Goal: Transaction & Acquisition: Purchase product/service

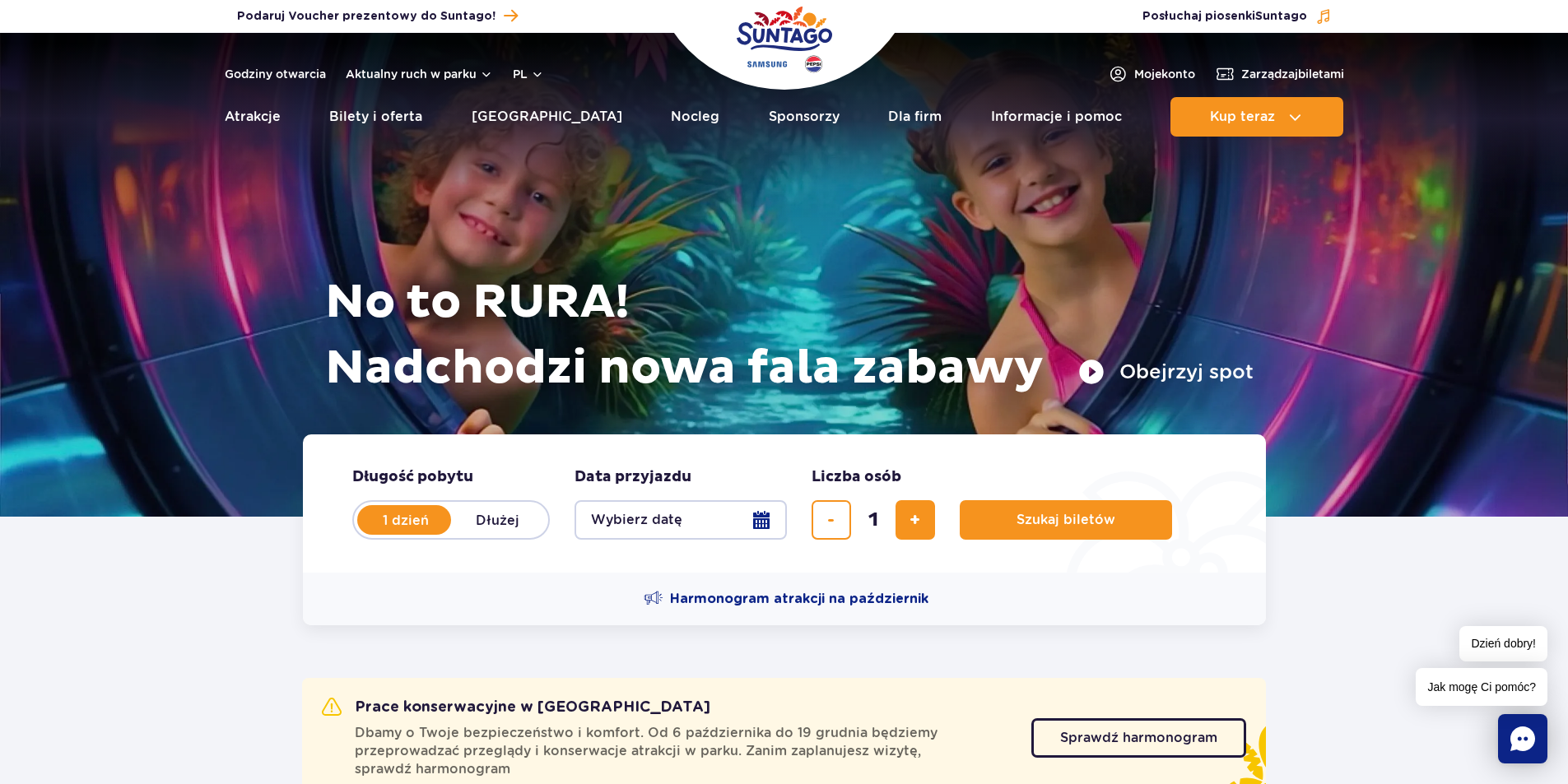
click at [767, 517] on button "Wybierz datę" at bounding box center [681, 520] width 212 height 39
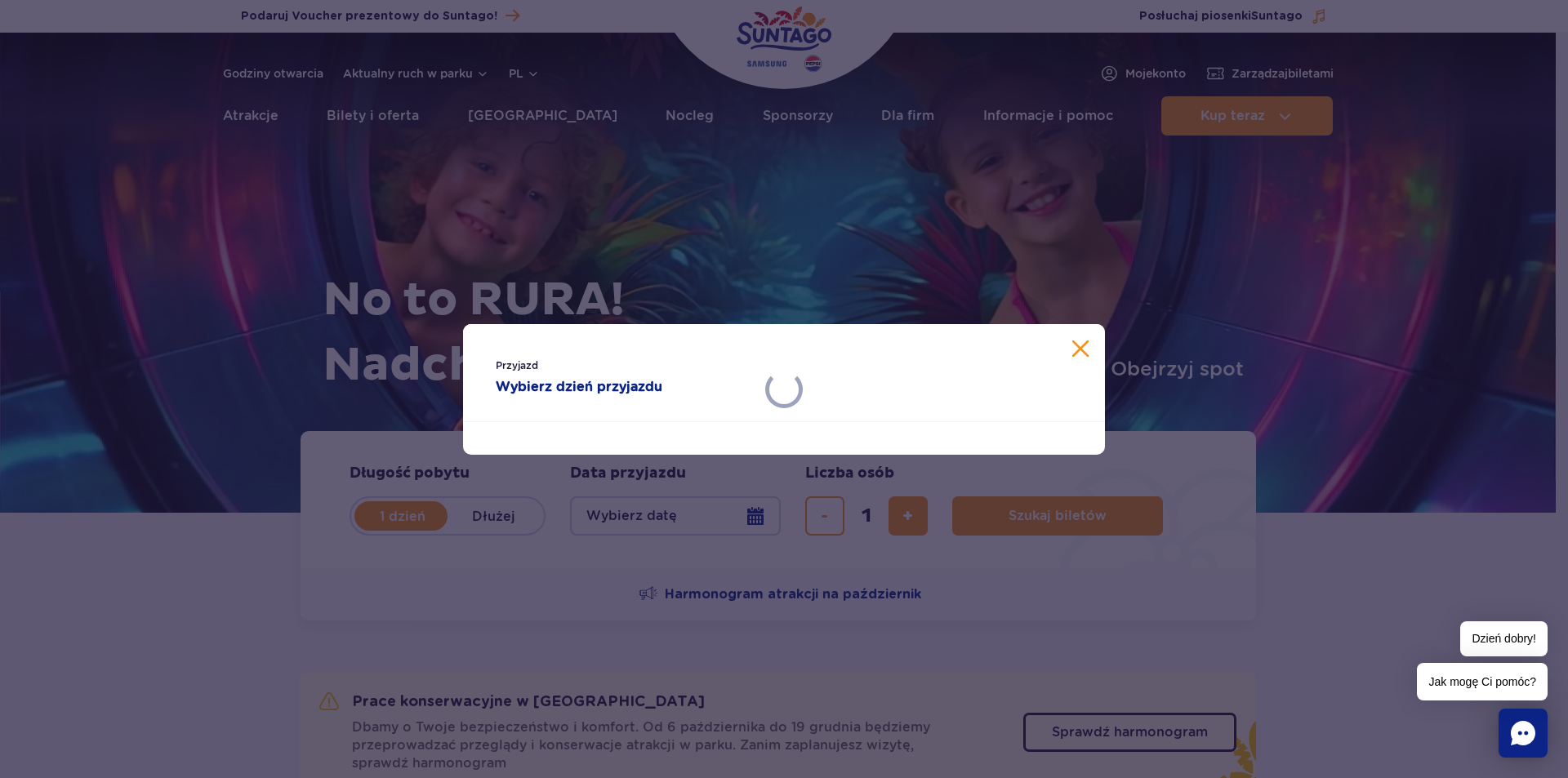
click at [1085, 351] on button "Zamknij kalendarz" at bounding box center [1080, 349] width 16 height 16
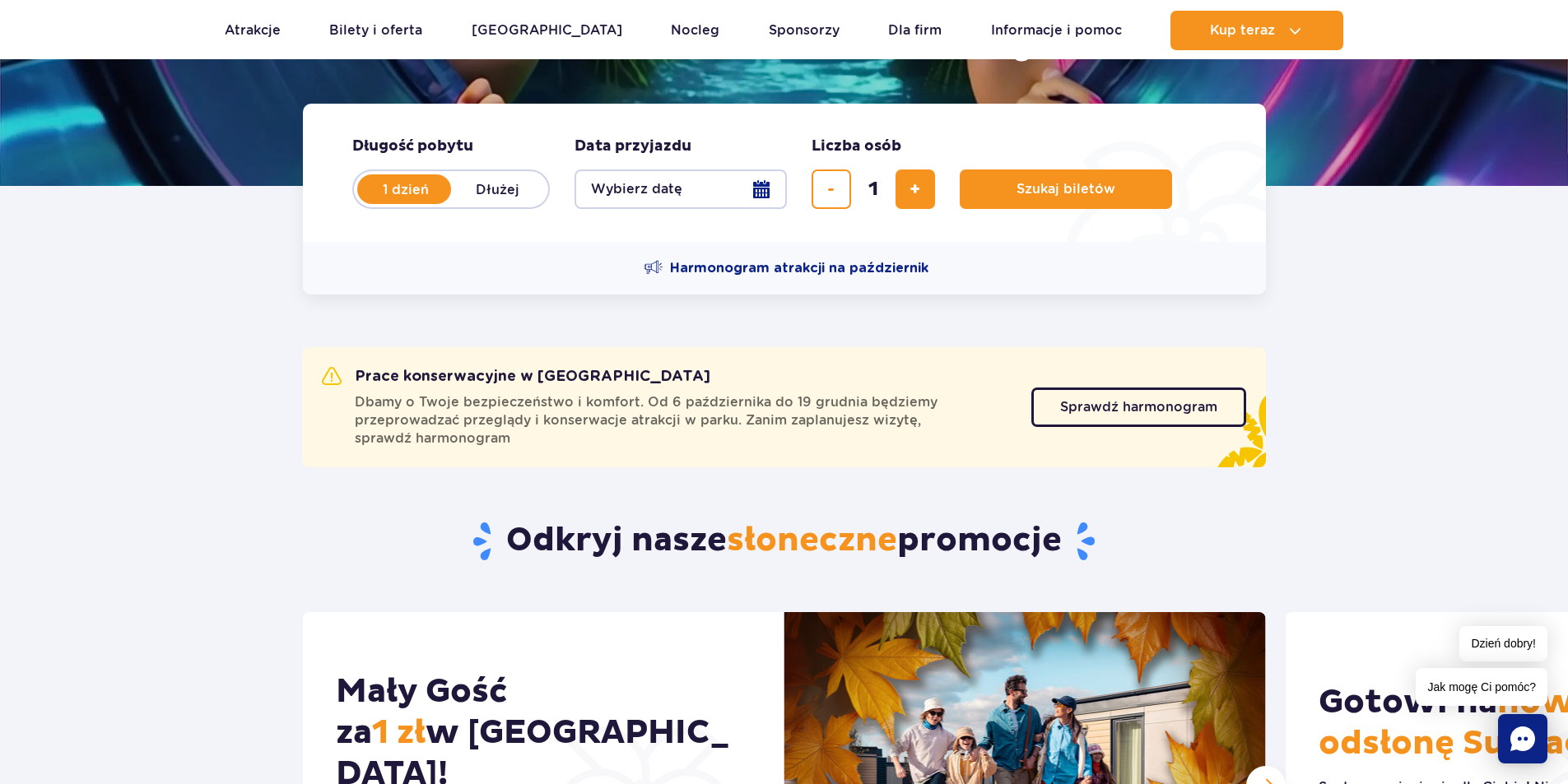
scroll to position [329, 0]
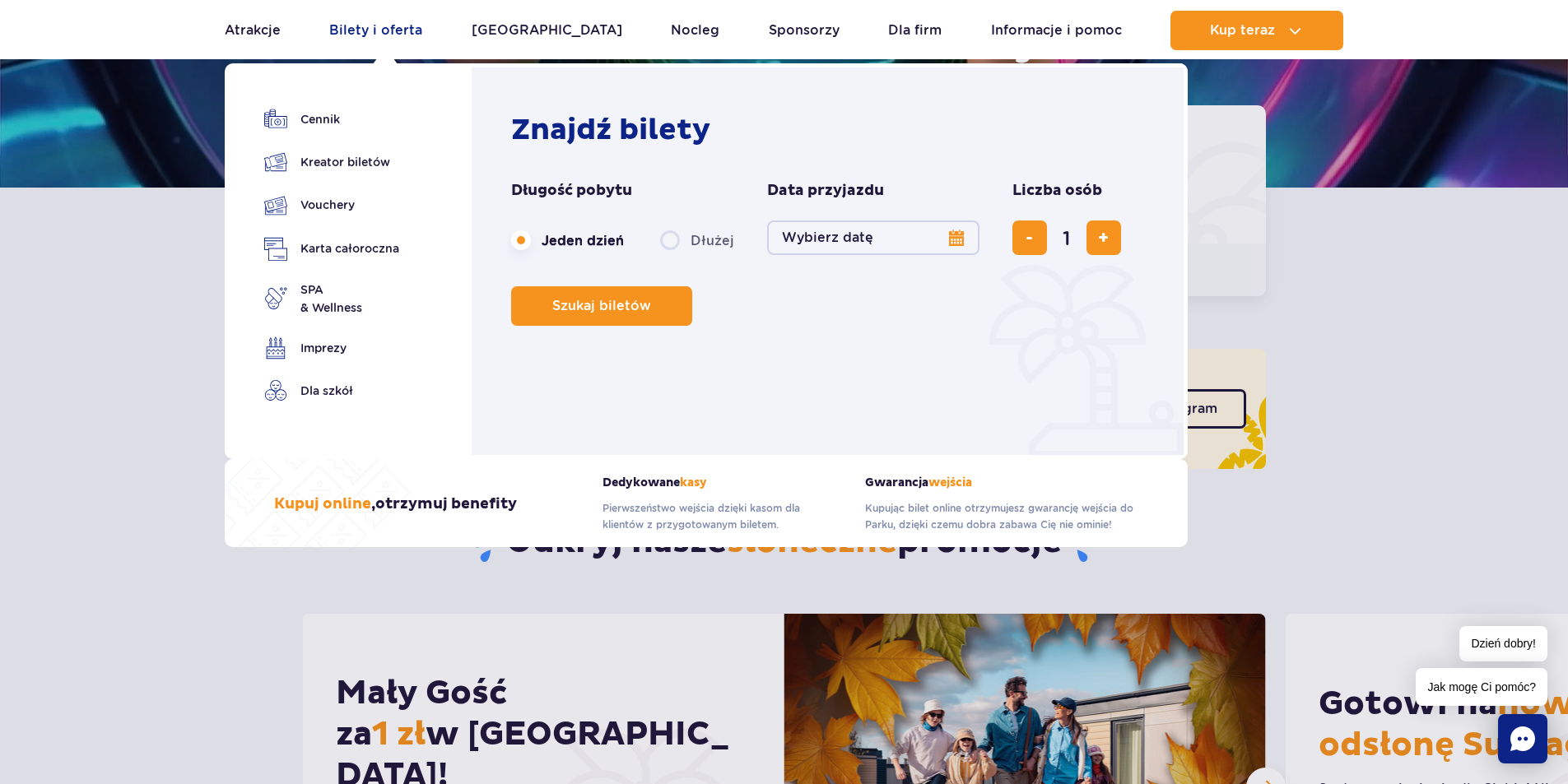
click at [412, 26] on link "Bilety i oferta" at bounding box center [376, 30] width 93 height 39
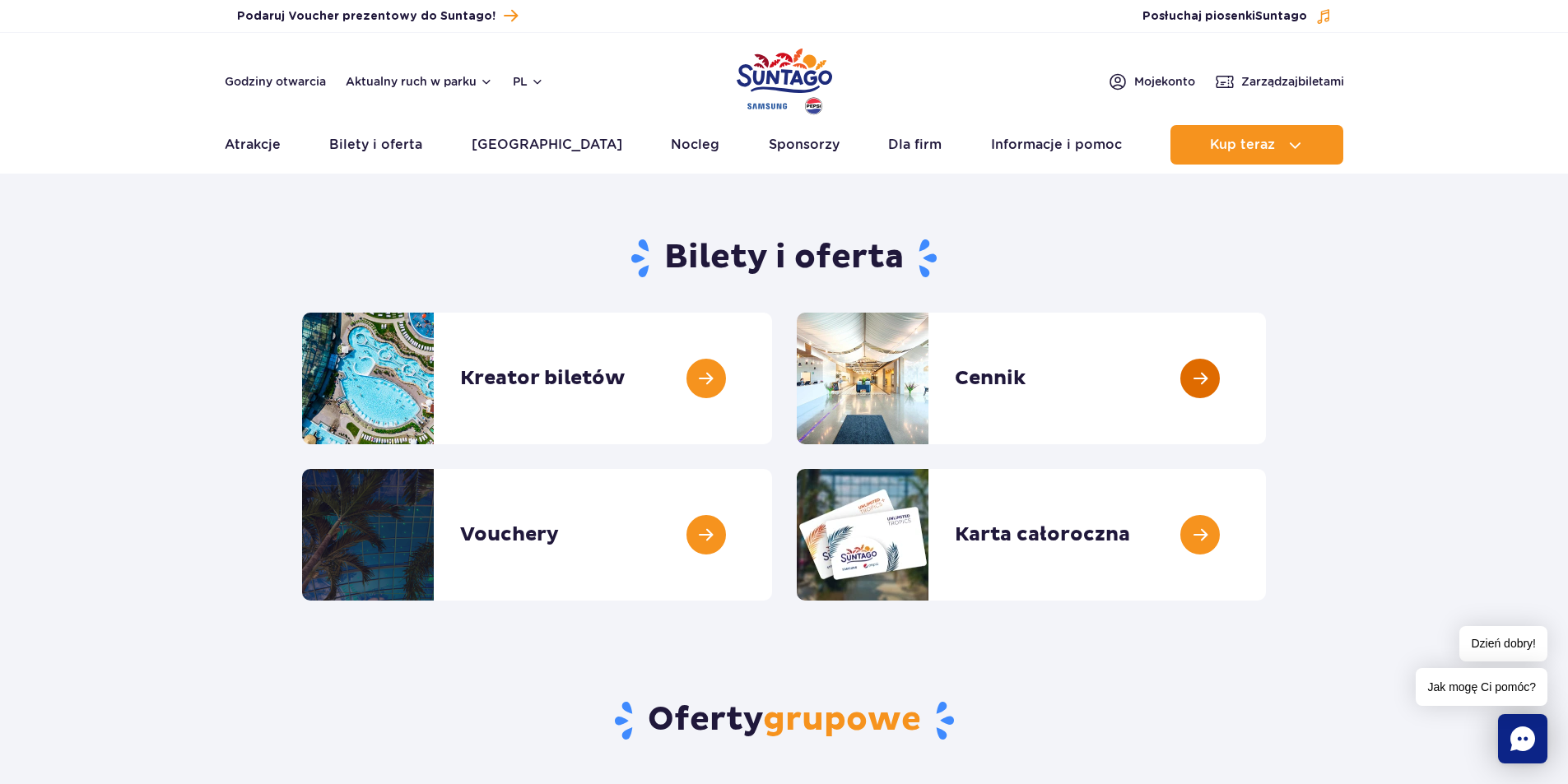
click at [1266, 383] on link at bounding box center [1266, 378] width 0 height 132
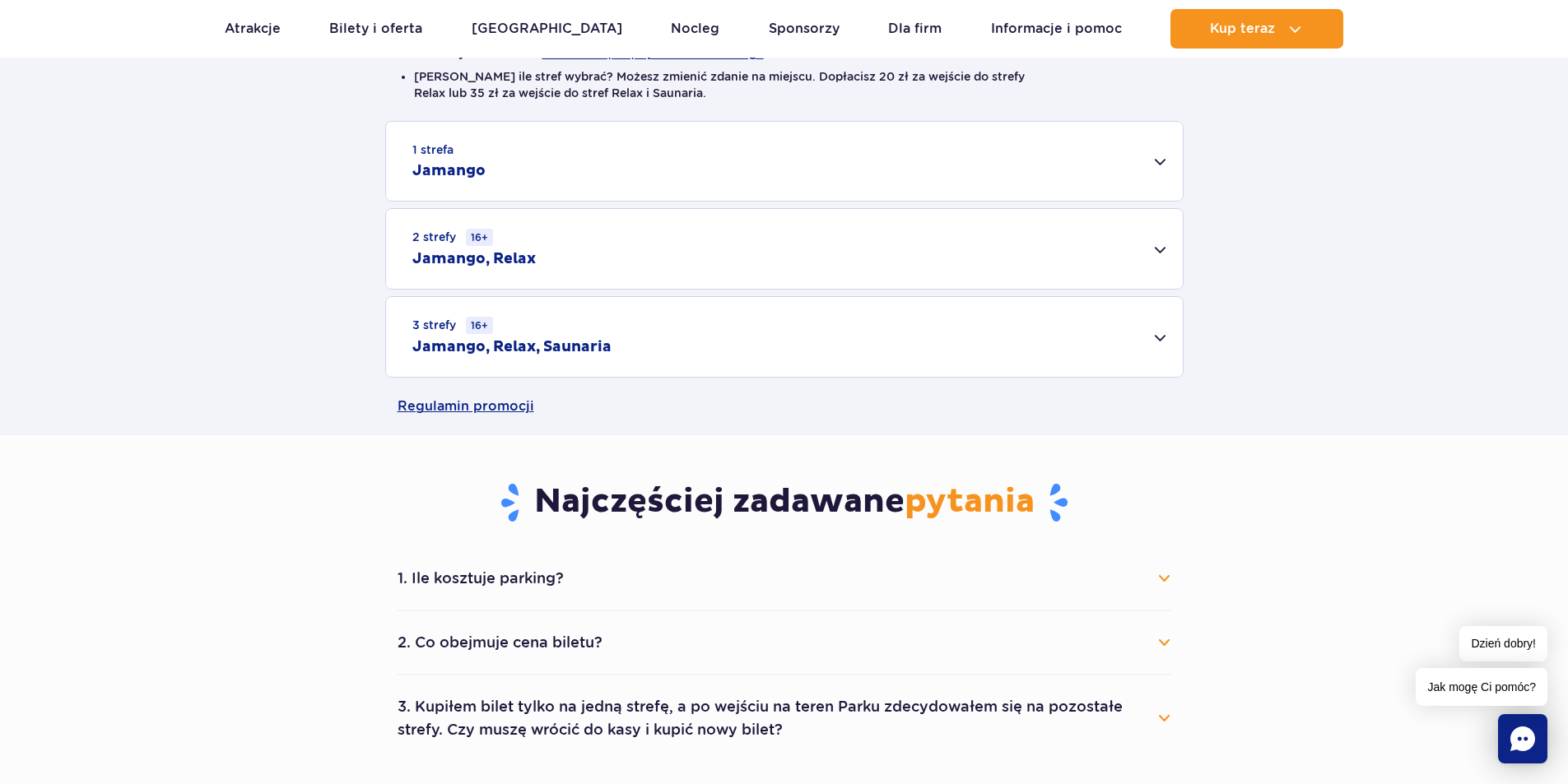
scroll to position [493, 0]
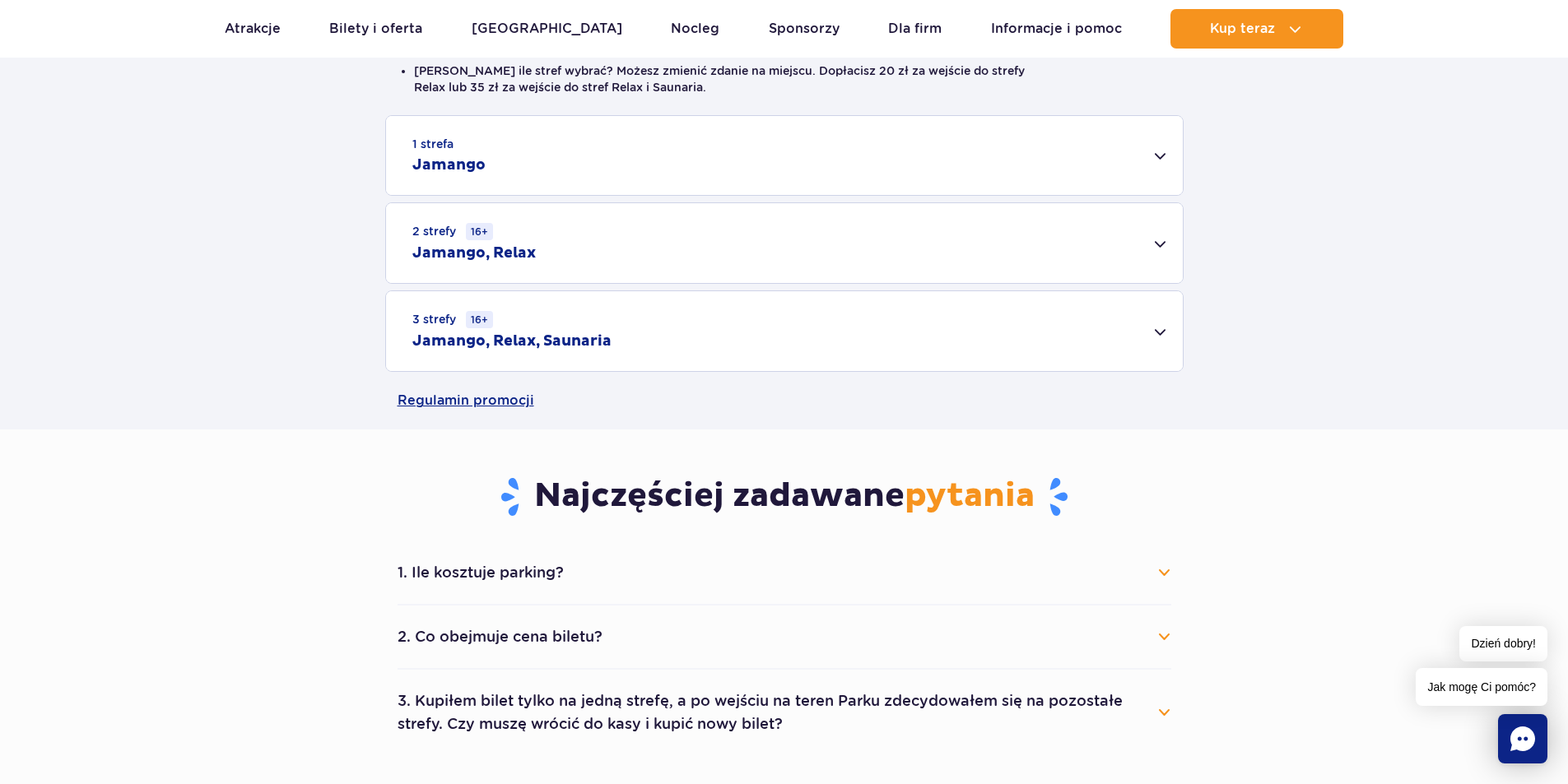
click at [1165, 333] on div "3 strefy 16+ Jamango, Relax, Saunaria" at bounding box center [784, 331] width 797 height 79
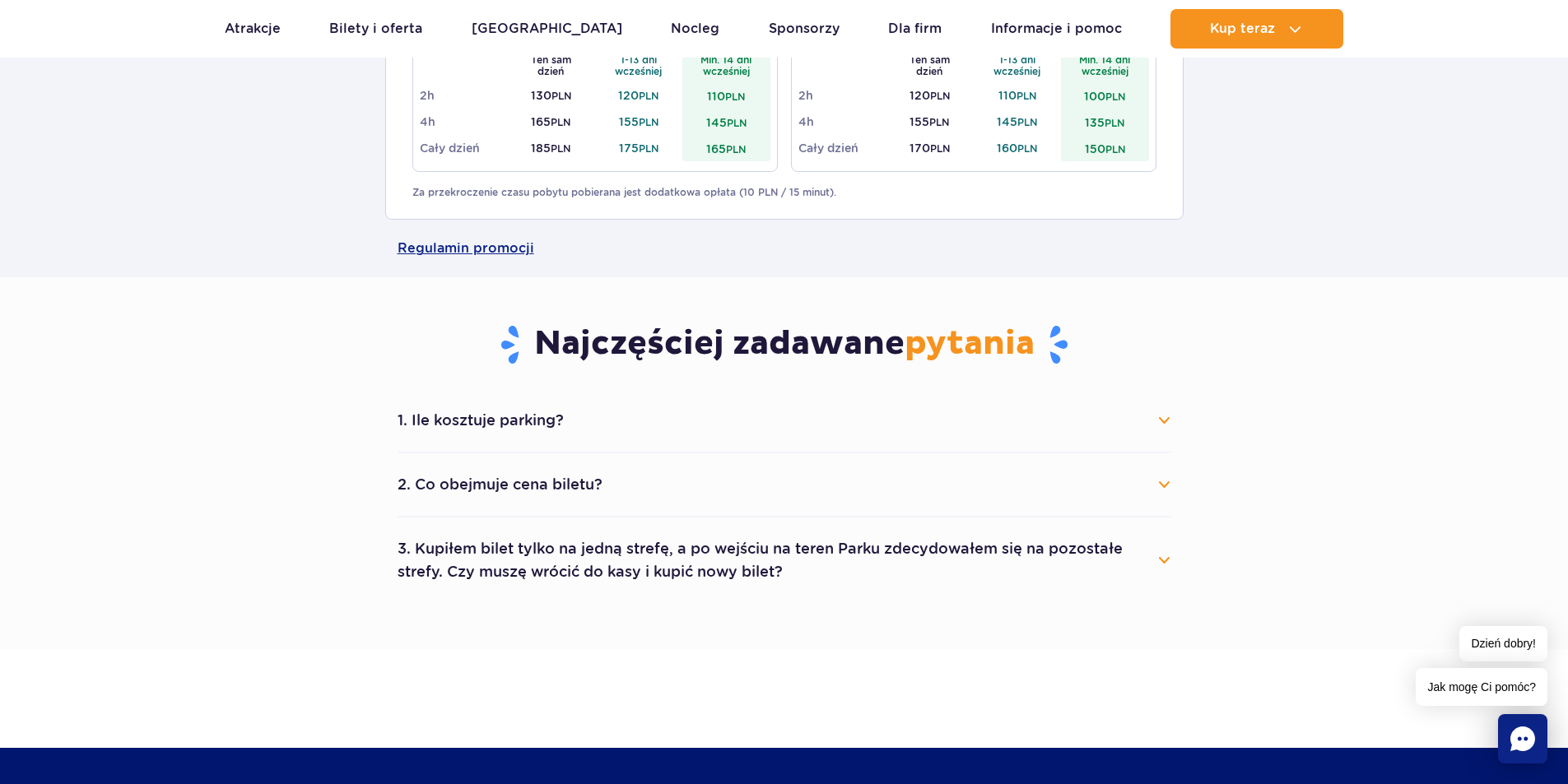
scroll to position [906, 0]
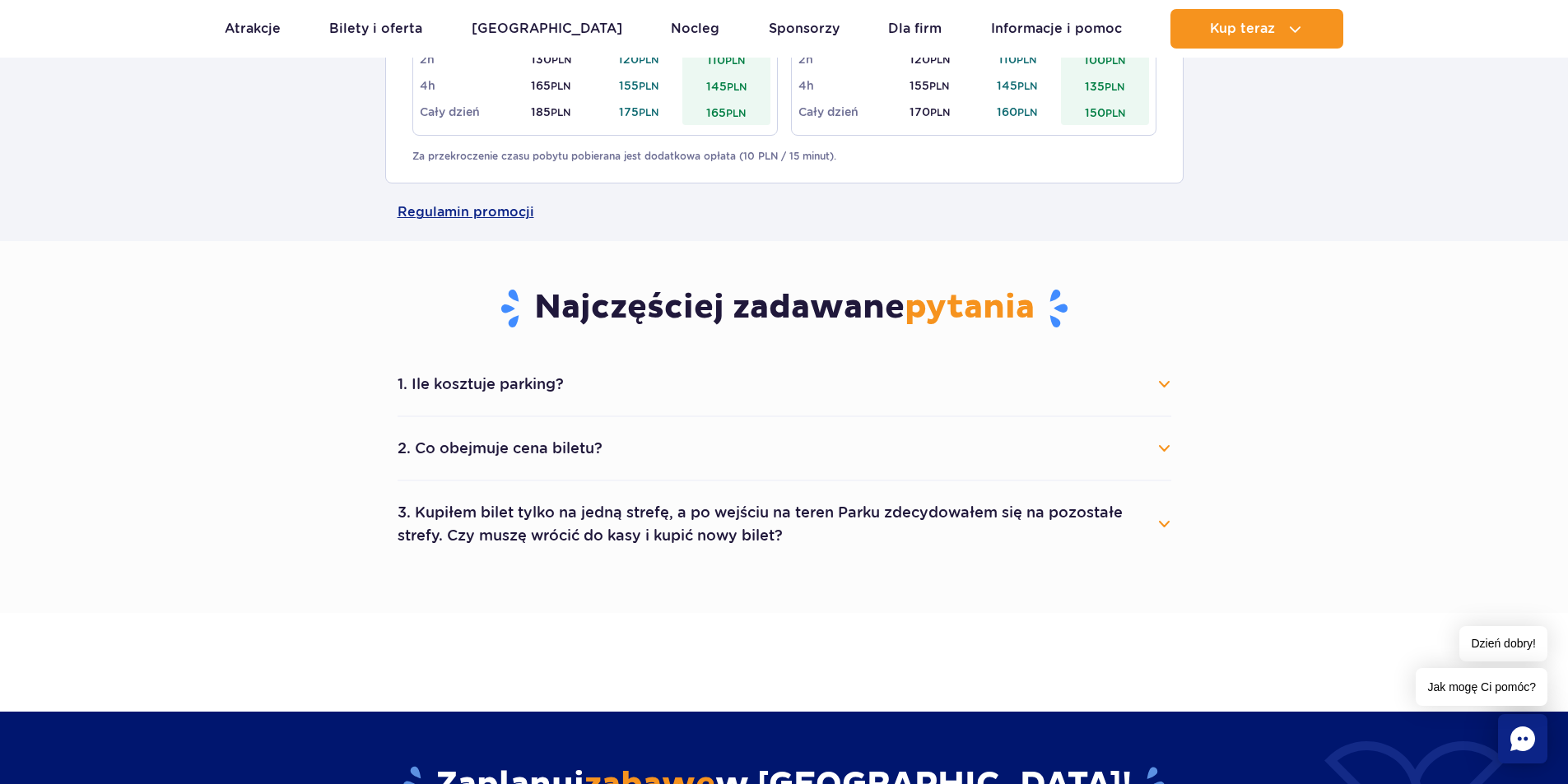
click at [1162, 383] on button "1. Ile kosztuje parking?" at bounding box center [784, 385] width 774 height 37
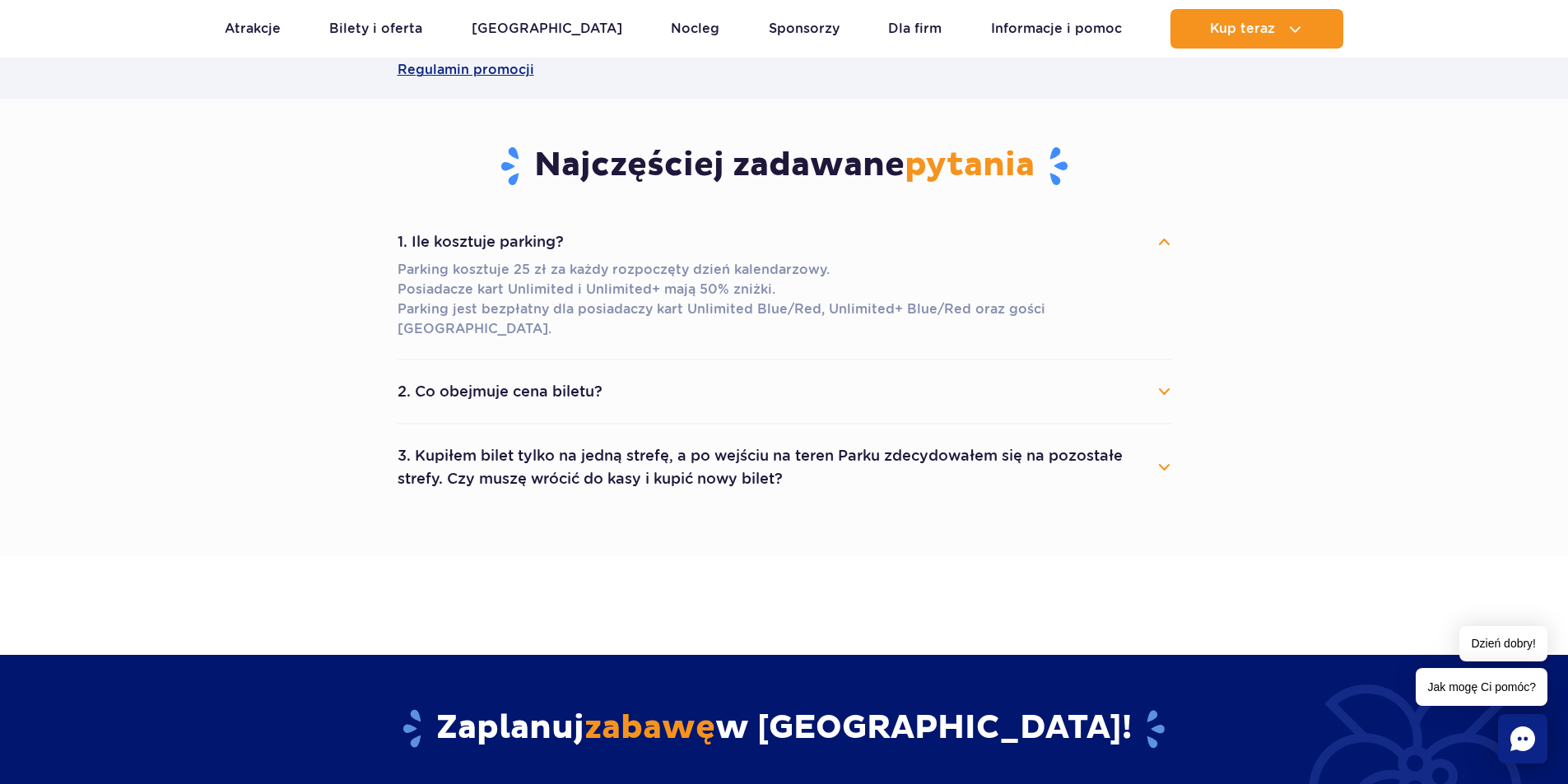
scroll to position [1070, 0]
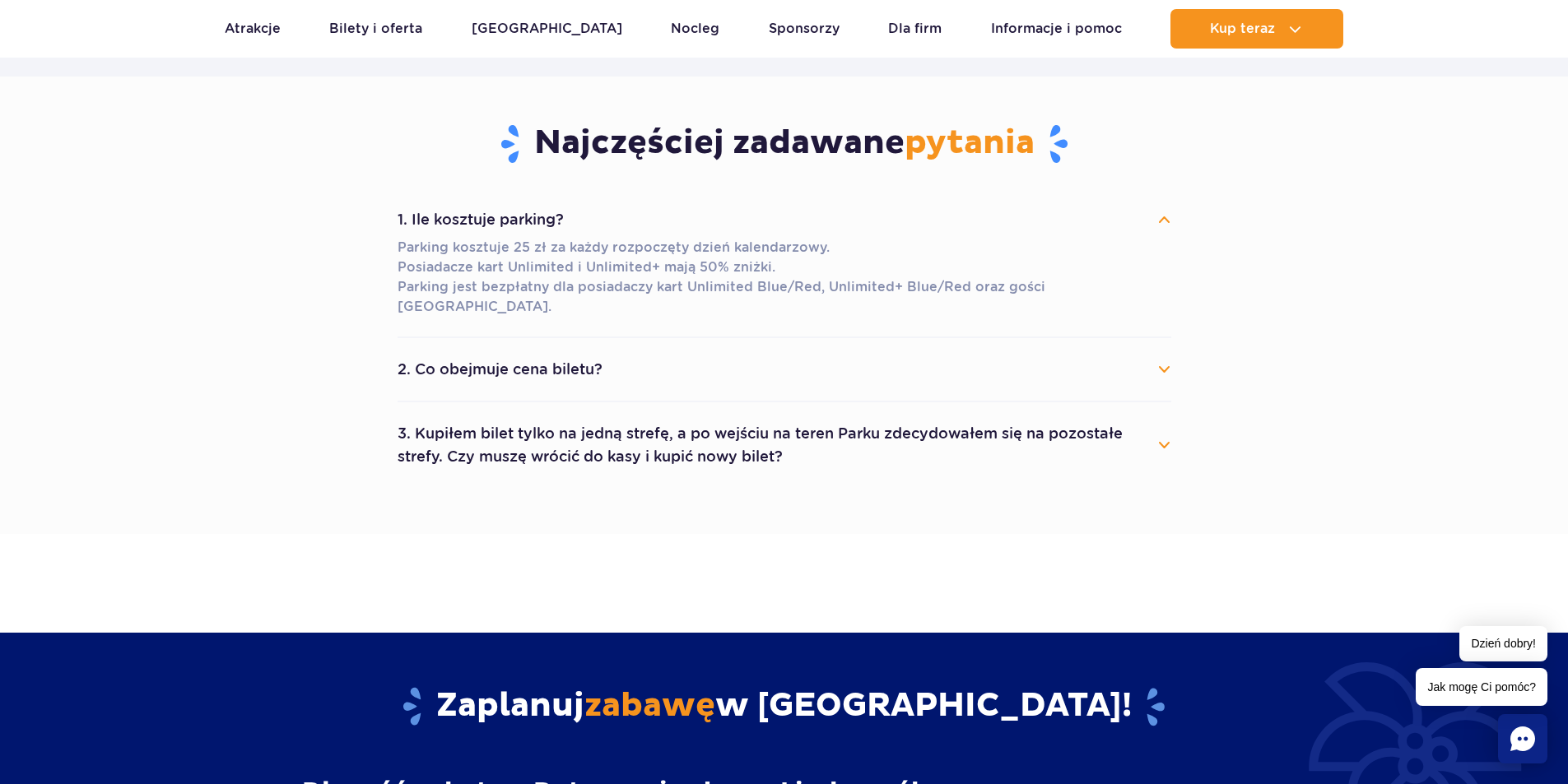
click at [1164, 352] on button "2. Co obejmuje cena biletu?" at bounding box center [784, 370] width 774 height 37
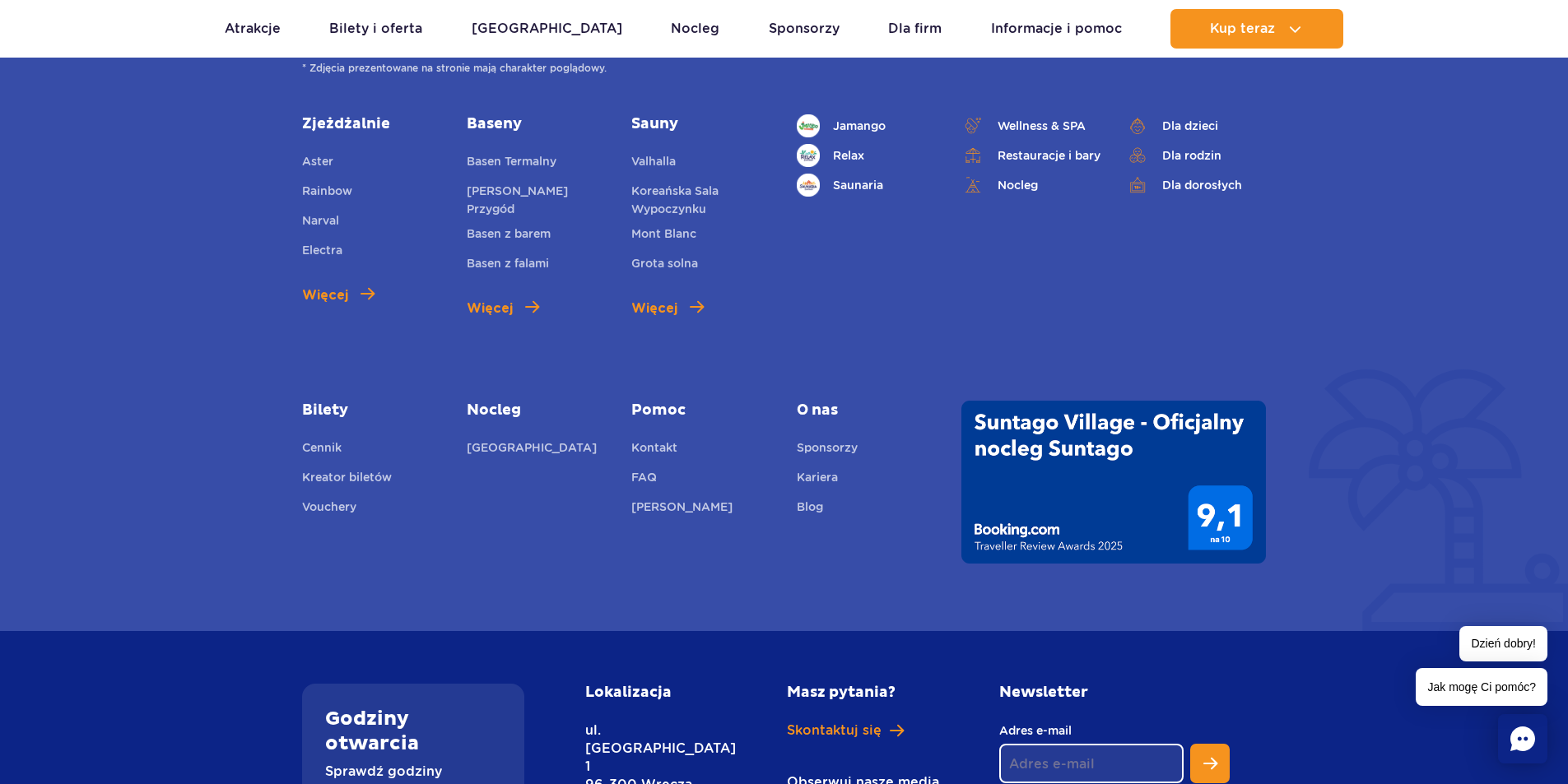
scroll to position [2551, 0]
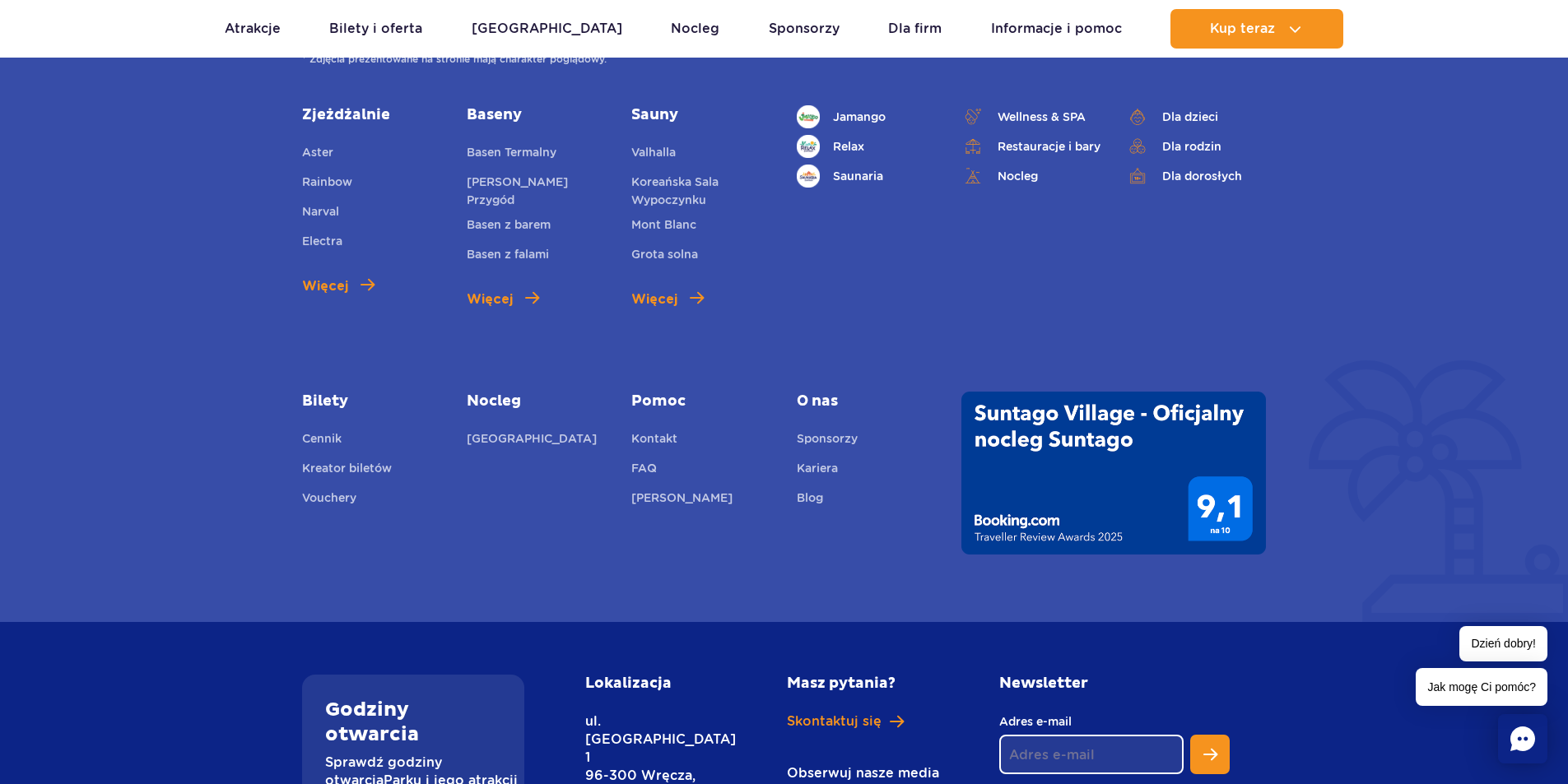
click at [1525, 747] on icon "Chat" at bounding box center [1522, 738] width 25 height 25
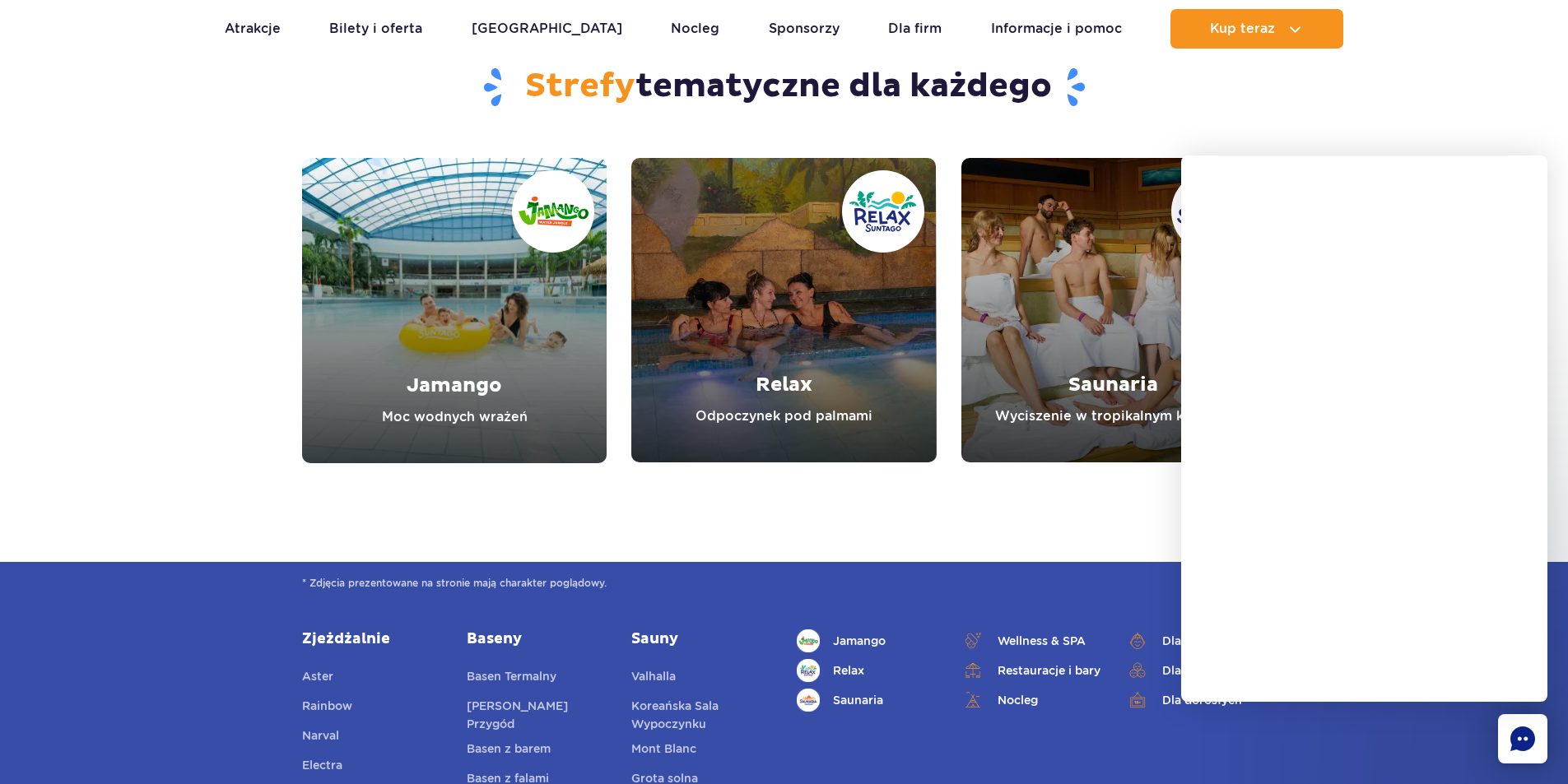
scroll to position [1892, 0]
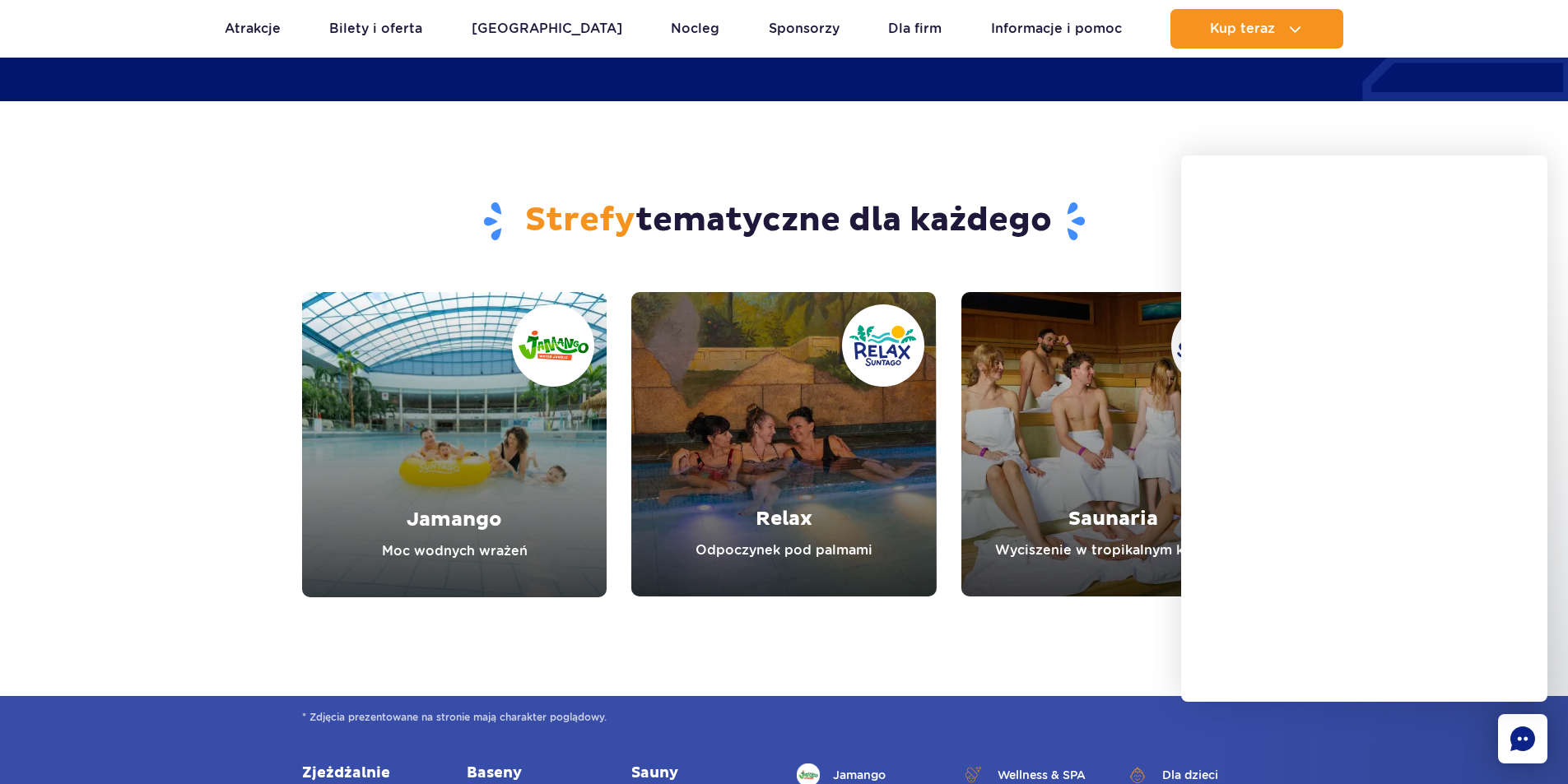
click at [1130, 200] on h2 "Strefy tematyczne dla każdego" at bounding box center [784, 221] width 964 height 43
click at [1112, 136] on div "Strefy tematyczne dla każdego" at bounding box center [784, 196] width 989 height 191
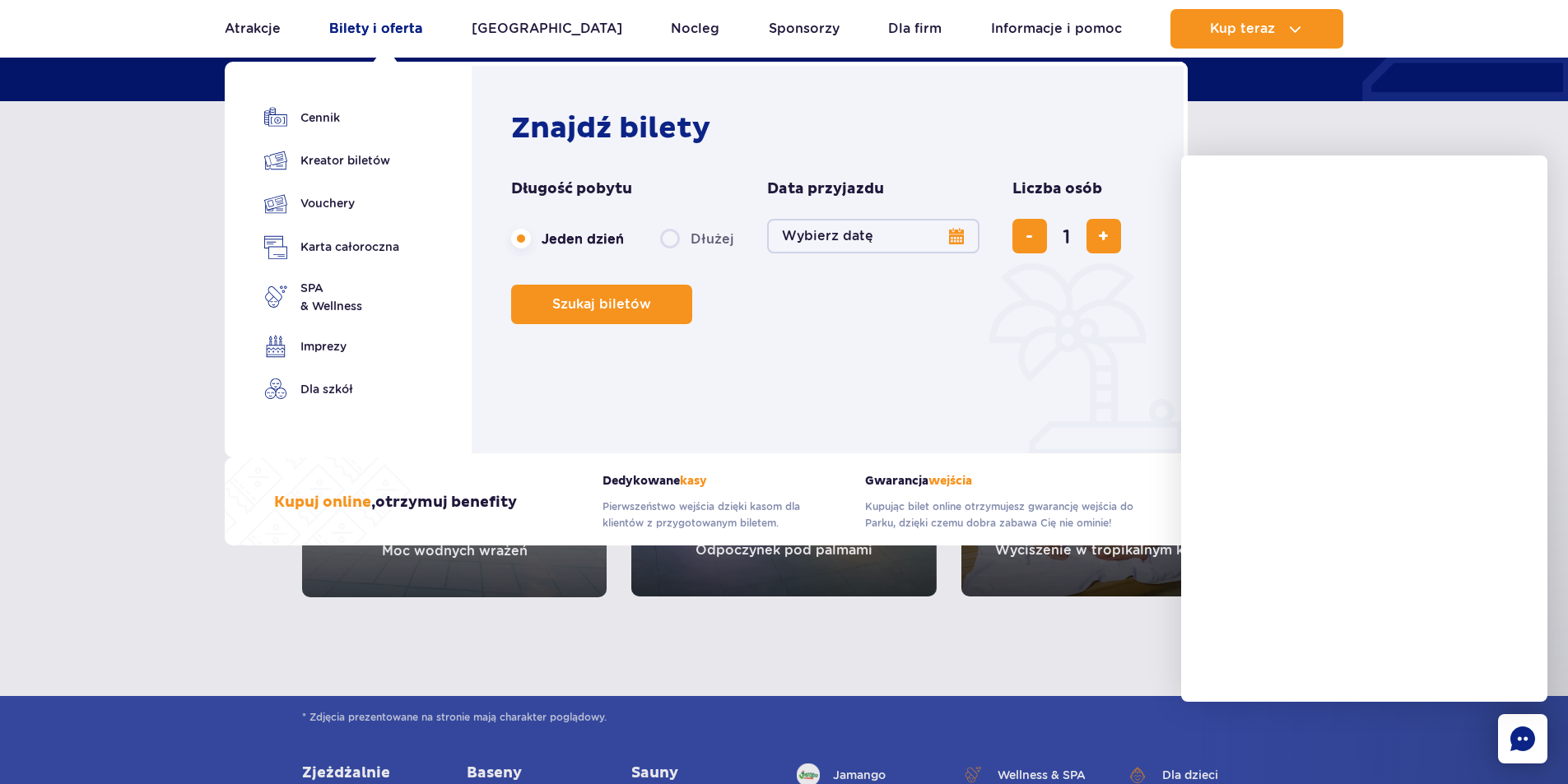
click at [387, 29] on link "Bilety i oferta" at bounding box center [376, 28] width 93 height 39
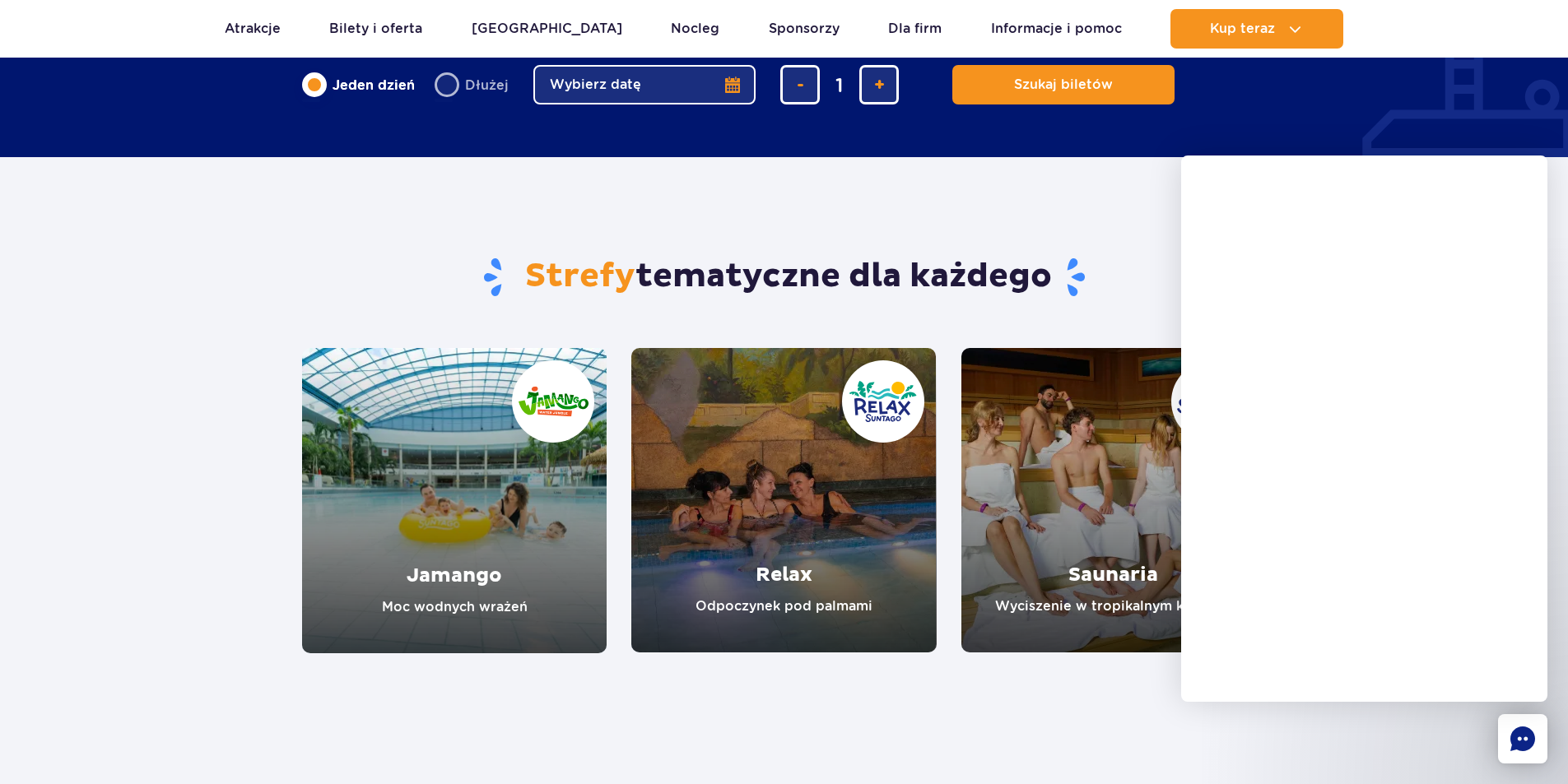
scroll to position [1317, 0]
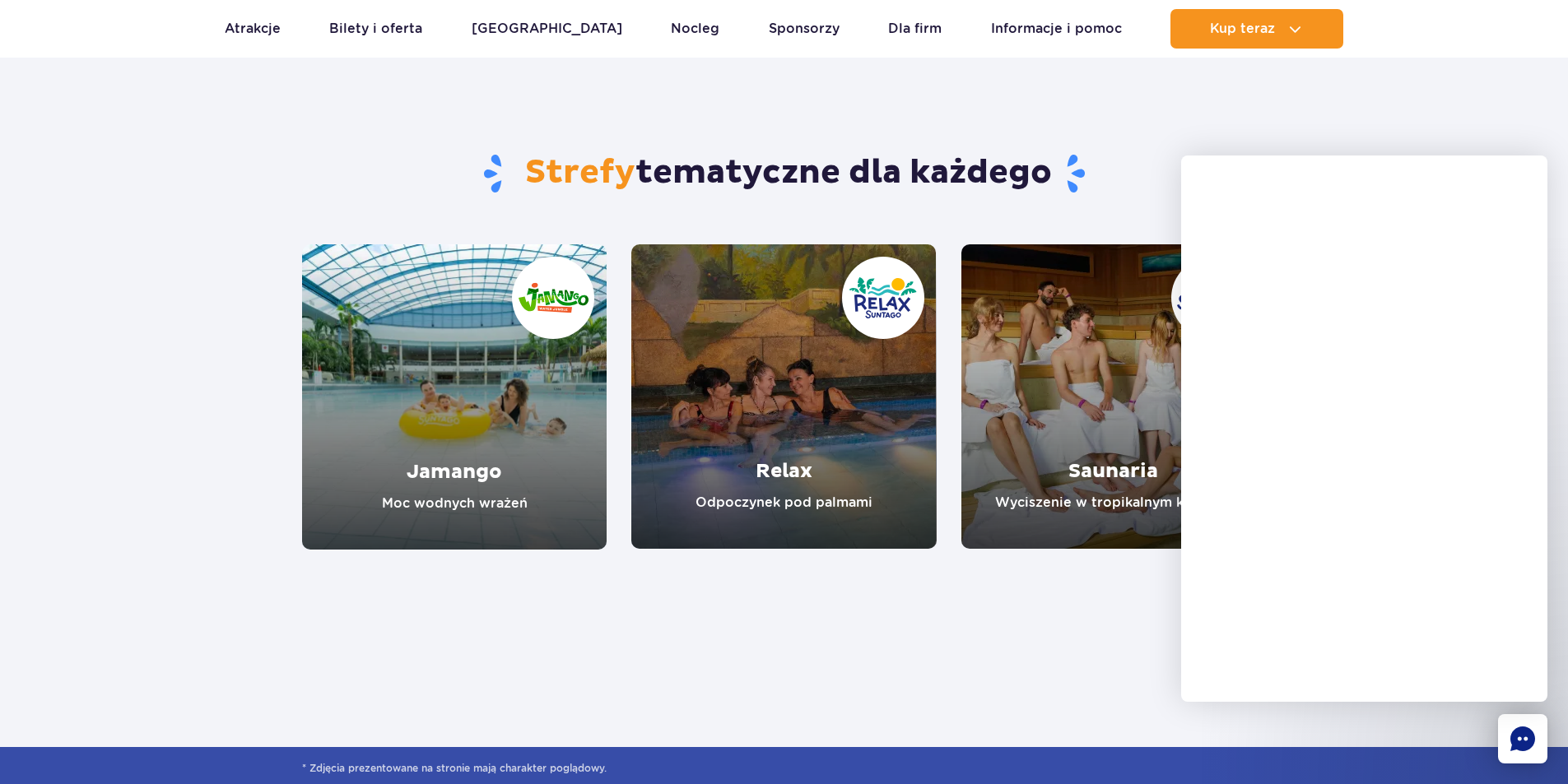
click at [1303, 102] on section "Strefy tematyczne dla każdego Jamango Moc wodnych wrażeń Relax Odpoczynek pod p…" at bounding box center [784, 302] width 1568 height 496
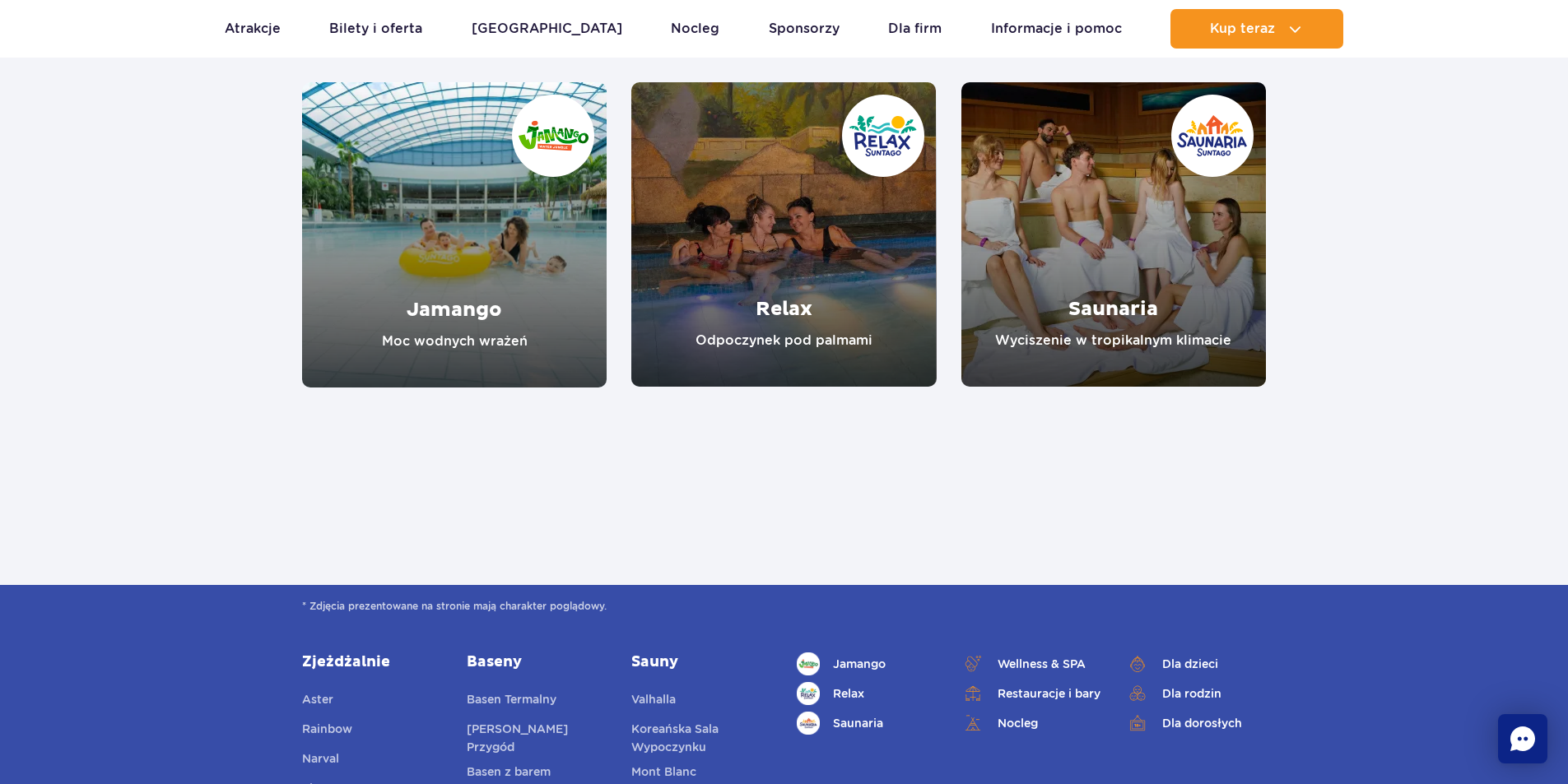
scroll to position [1481, 0]
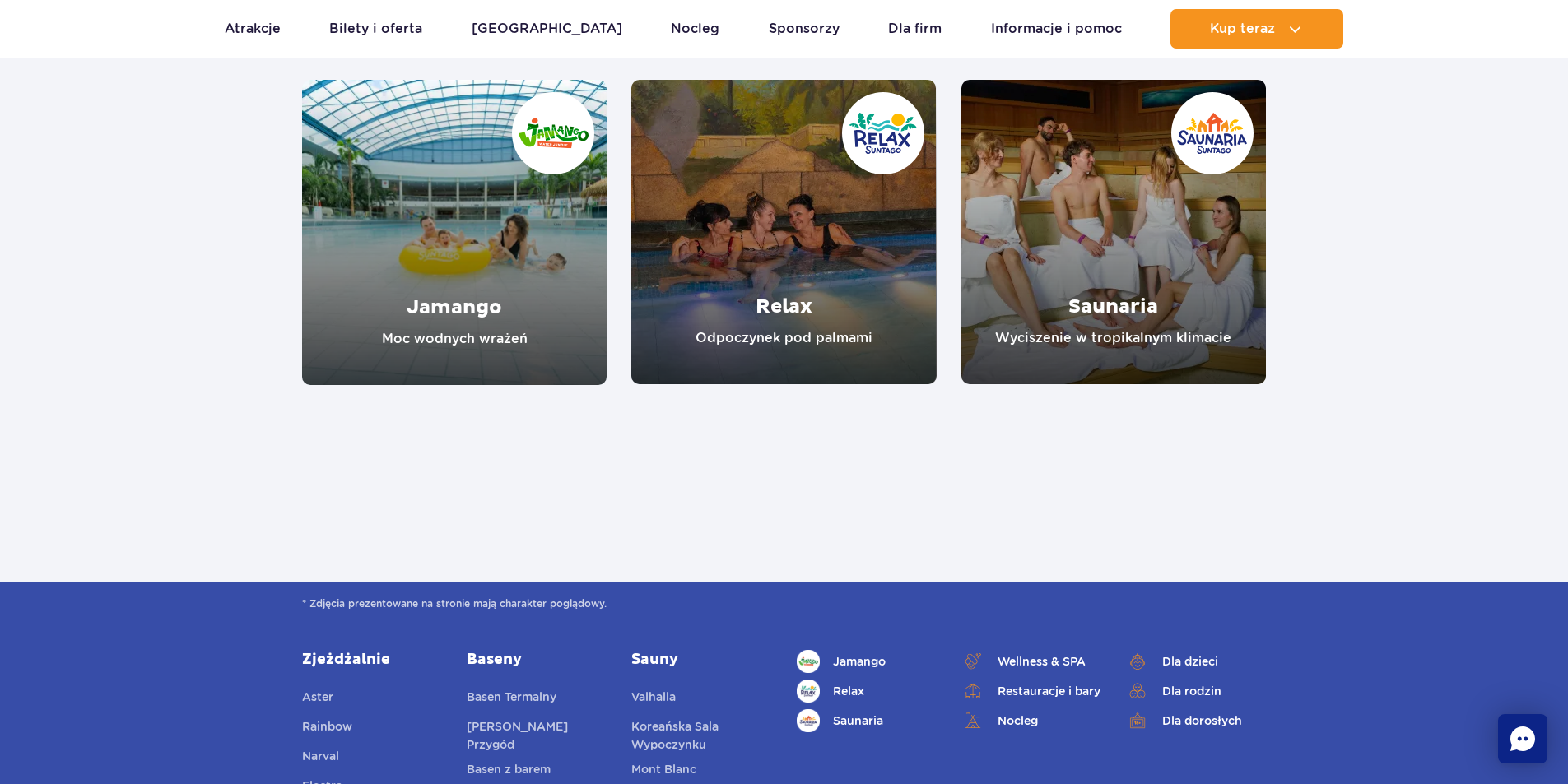
click at [699, 238] on link "Relax" at bounding box center [783, 231] width 304 height 304
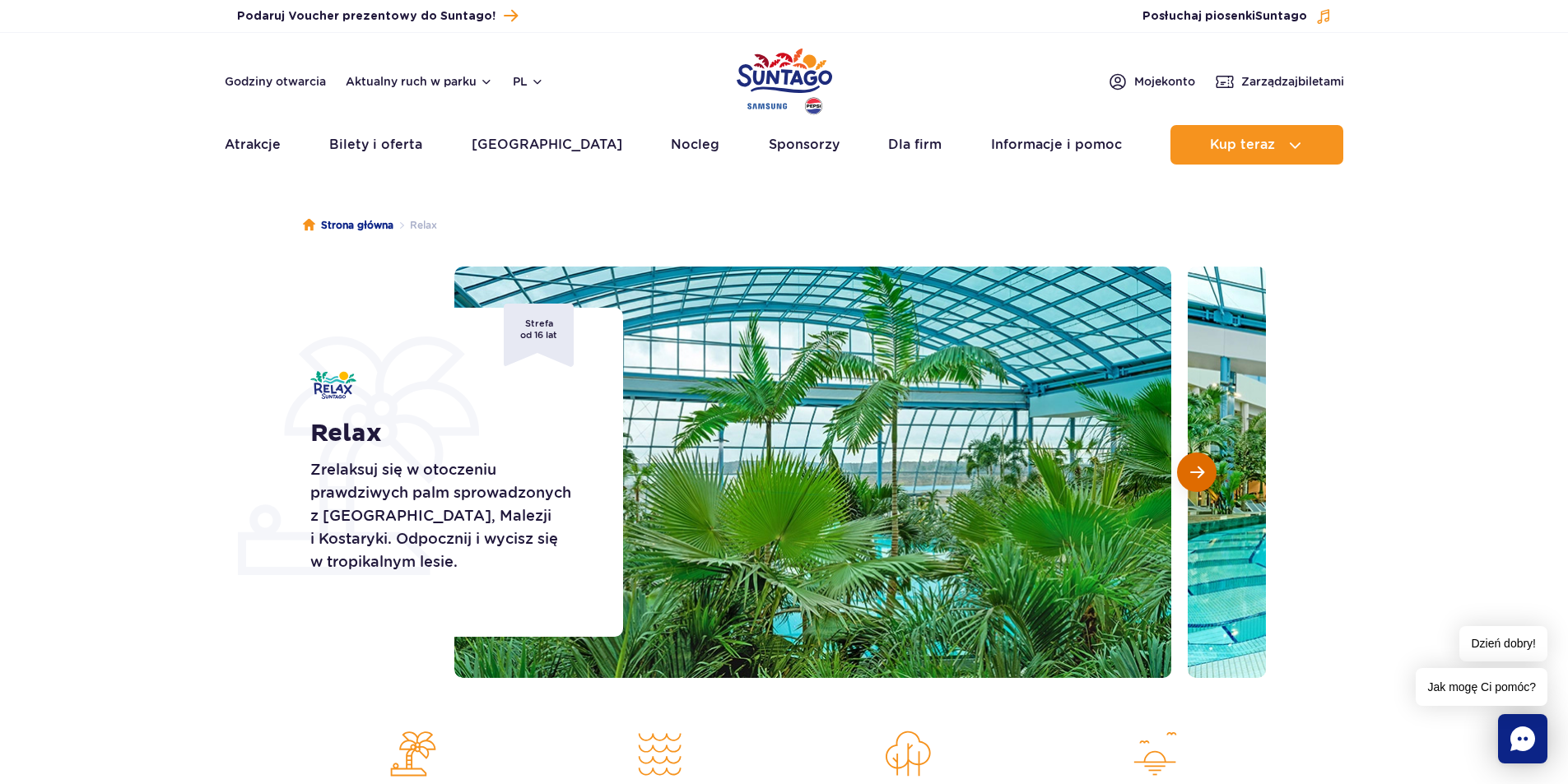
click at [1197, 470] on span "Następny slajd" at bounding box center [1196, 472] width 14 height 15
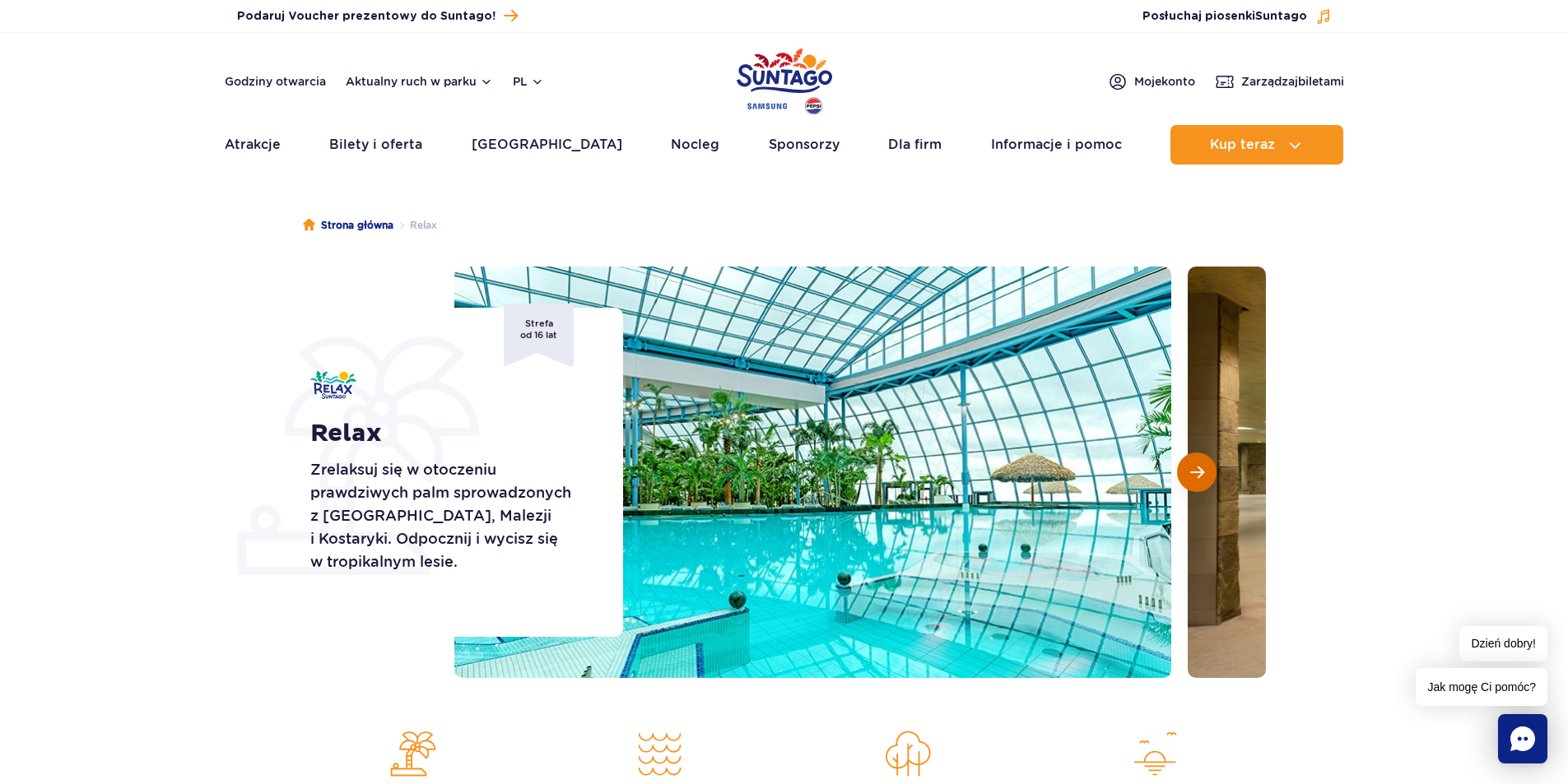
click at [1199, 470] on span "Następny slajd" at bounding box center [1196, 472] width 14 height 15
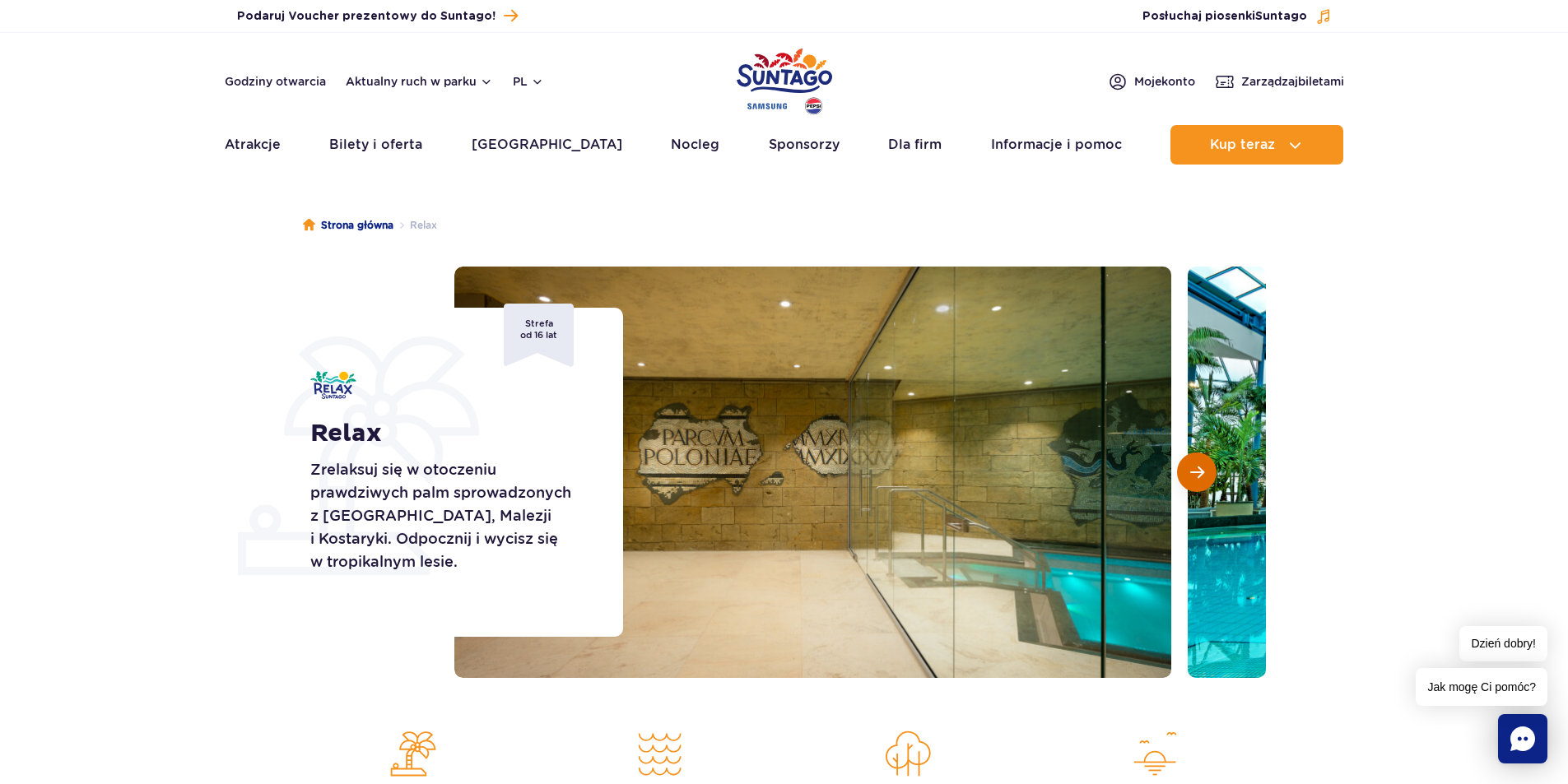
click at [1199, 470] on span "Następny slajd" at bounding box center [1196, 472] width 14 height 15
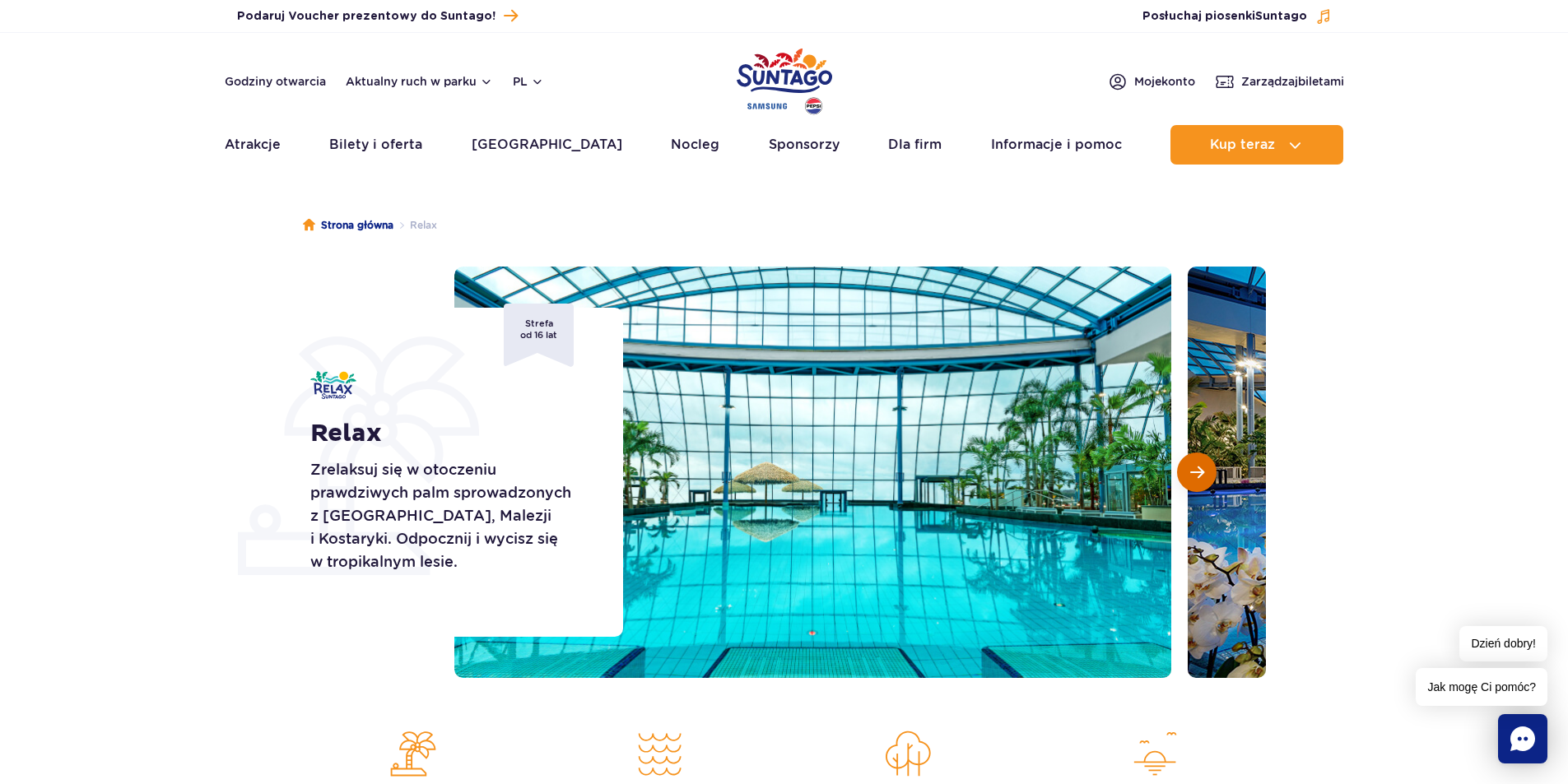
click at [1196, 471] on span "Następny slajd" at bounding box center [1196, 472] width 14 height 15
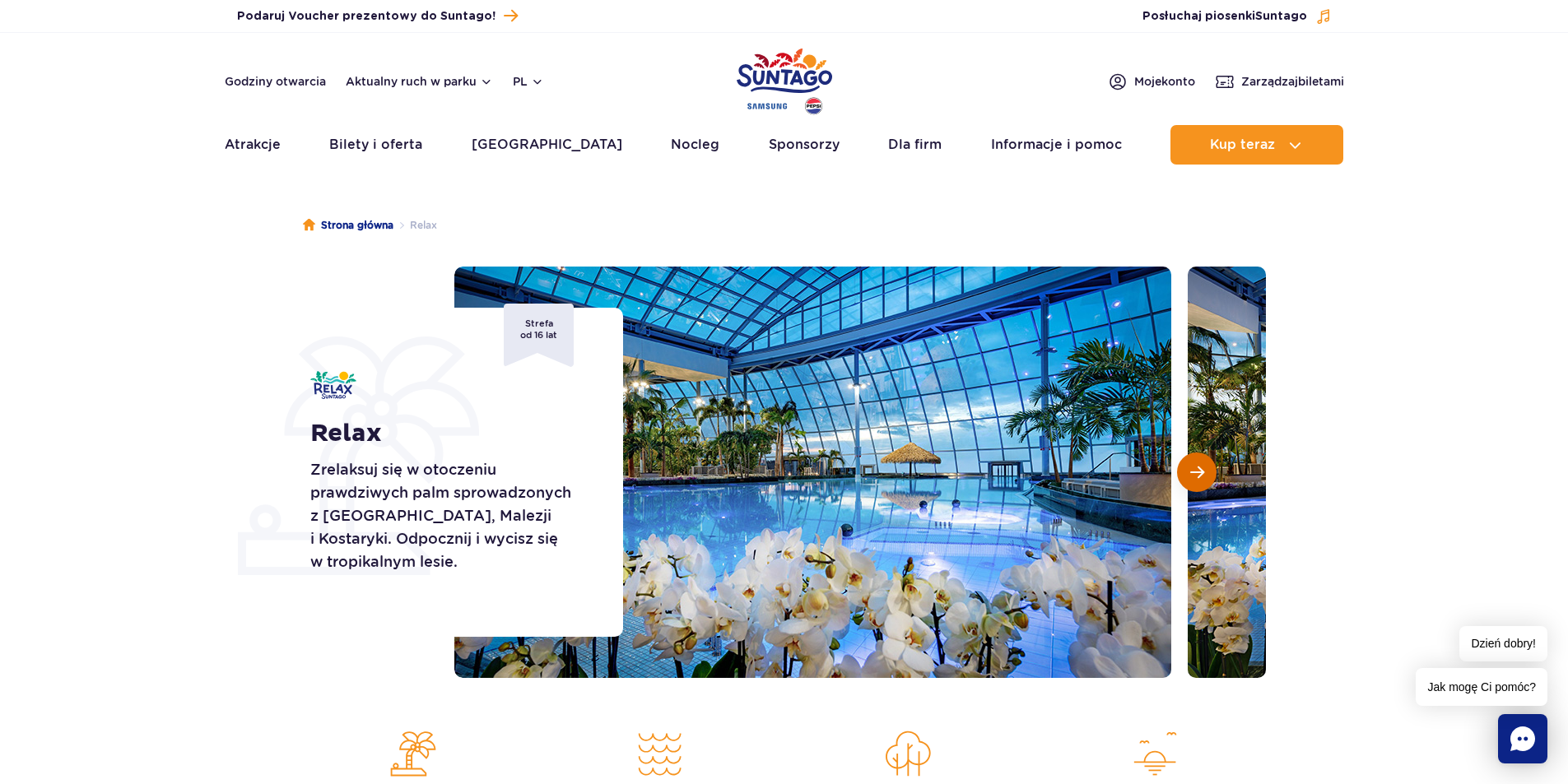
click at [1198, 471] on span "Następny slajd" at bounding box center [1196, 472] width 14 height 15
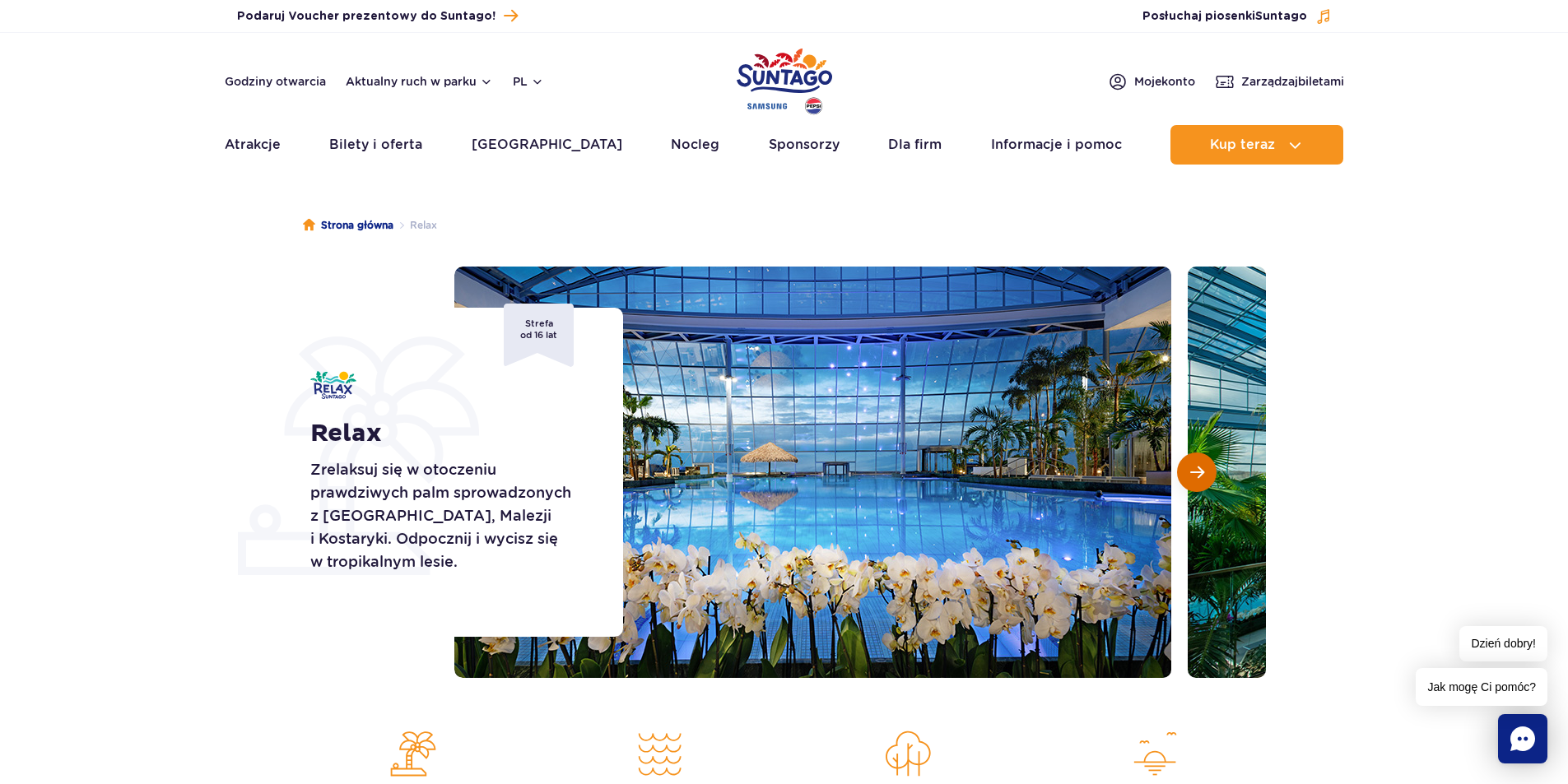
click at [1198, 471] on span "Następny slajd" at bounding box center [1196, 472] width 14 height 15
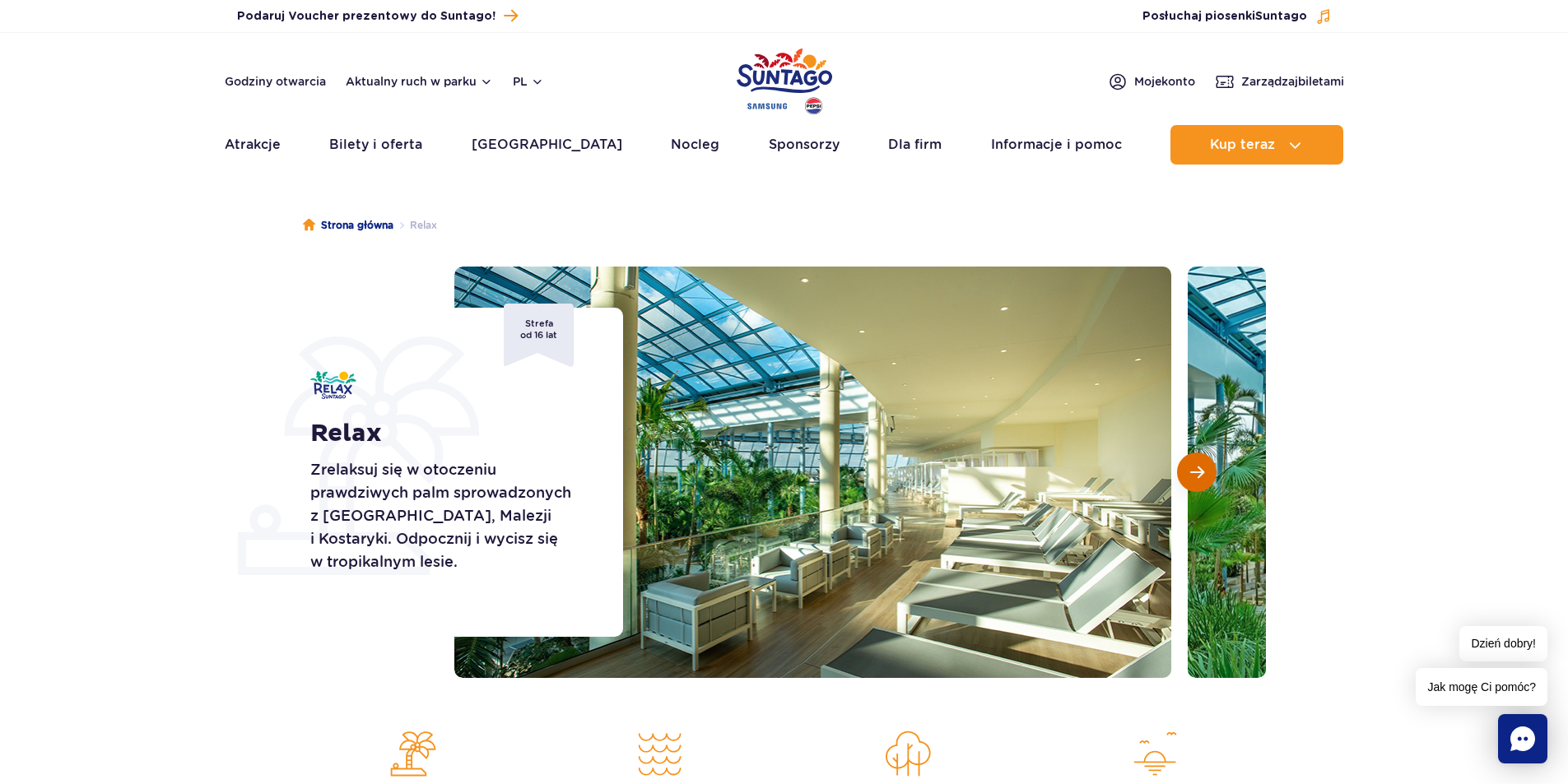
click at [1198, 471] on span "Następny slajd" at bounding box center [1196, 472] width 14 height 15
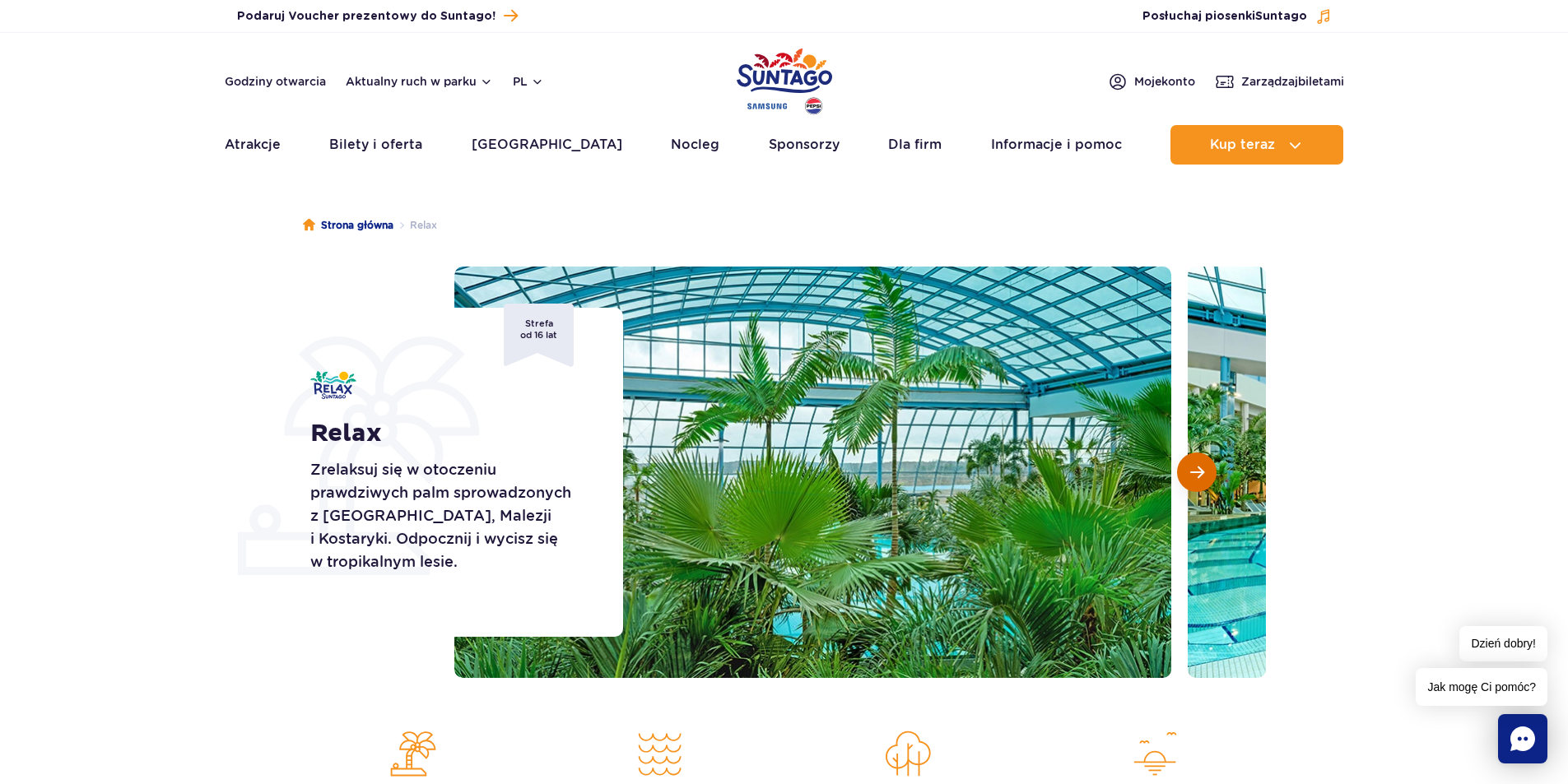
click at [1198, 471] on span "Następny slajd" at bounding box center [1196, 472] width 14 height 15
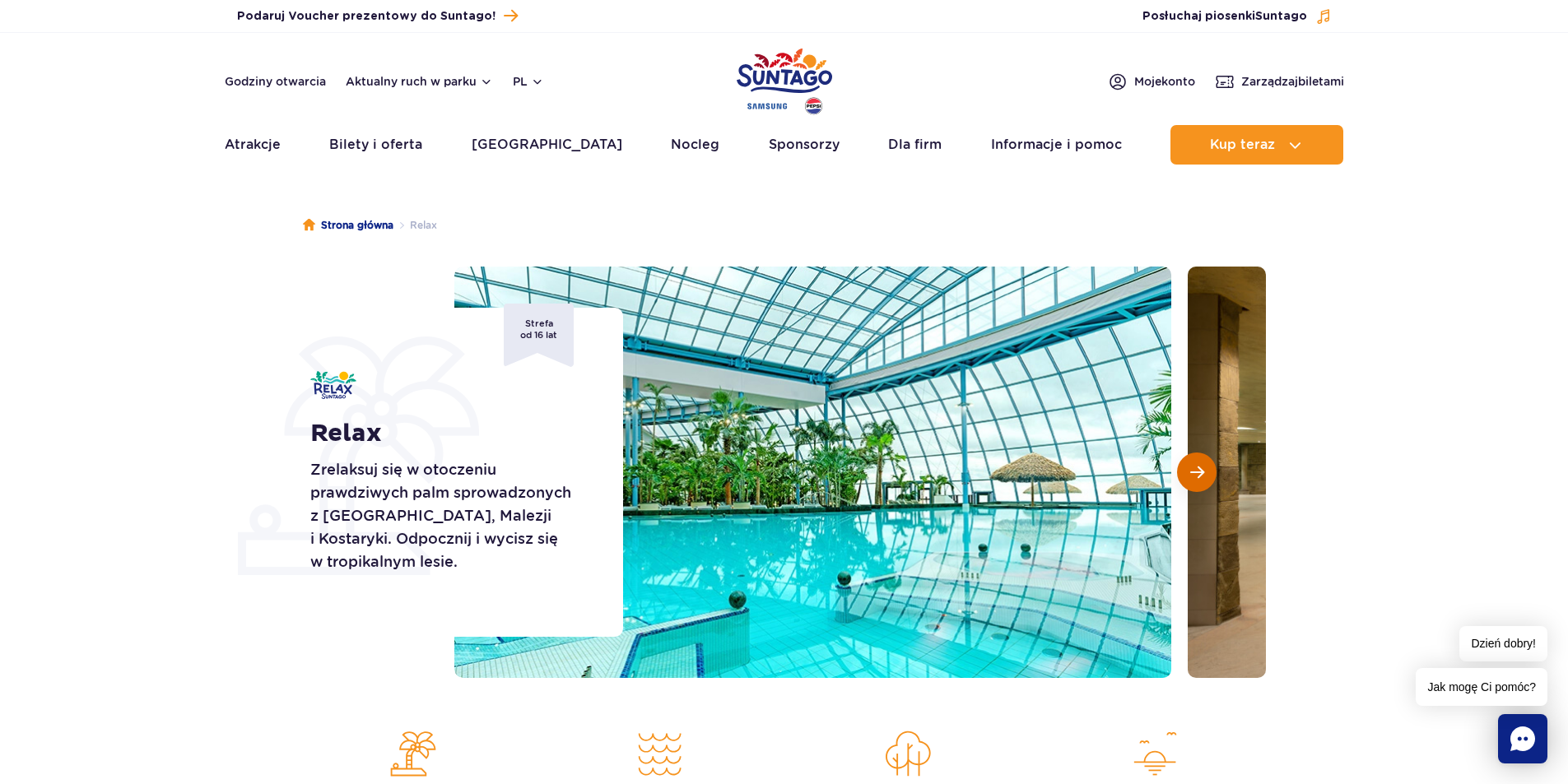
click at [1198, 471] on span "Następny slajd" at bounding box center [1196, 472] width 14 height 15
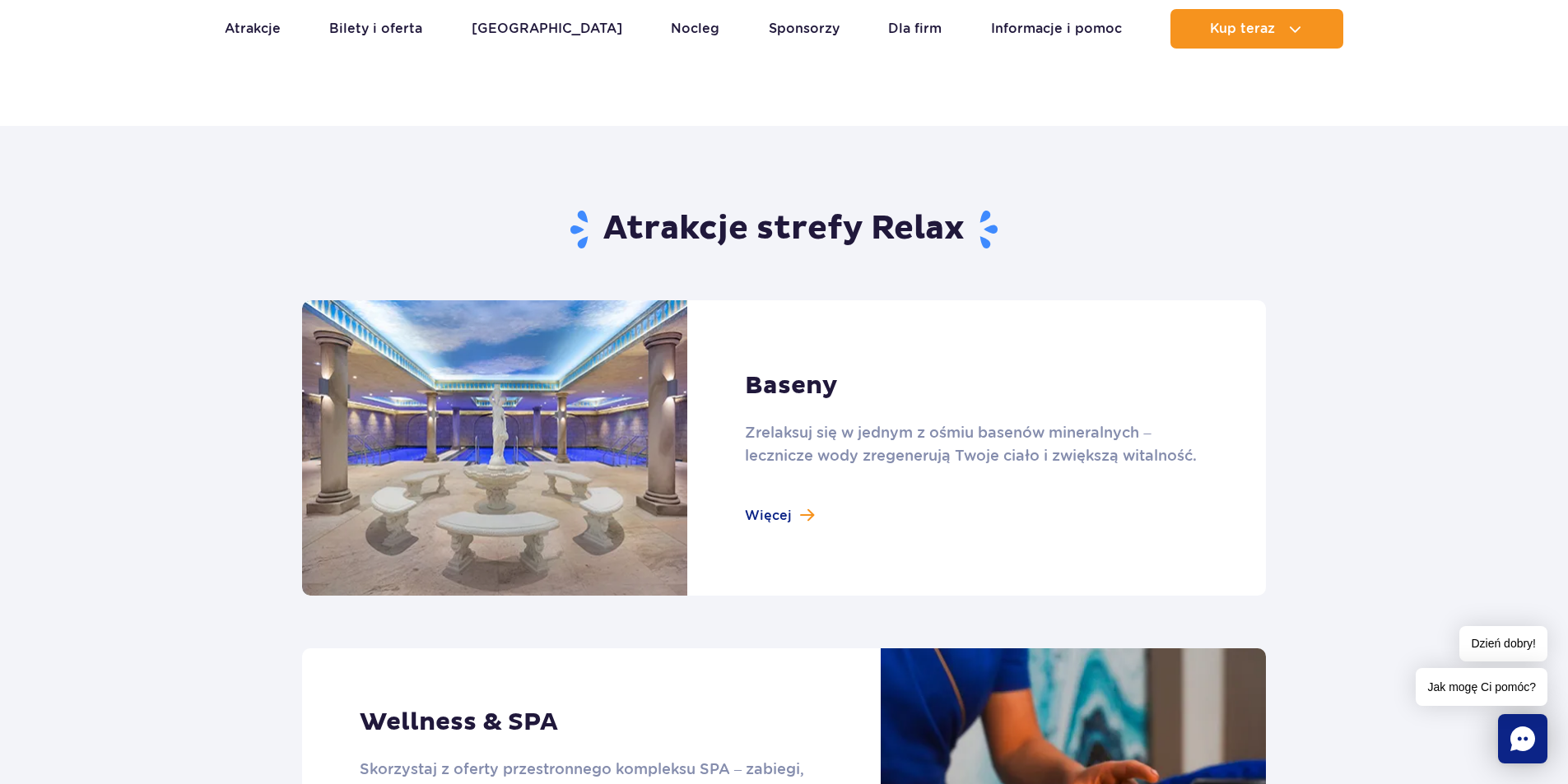
scroll to position [906, 0]
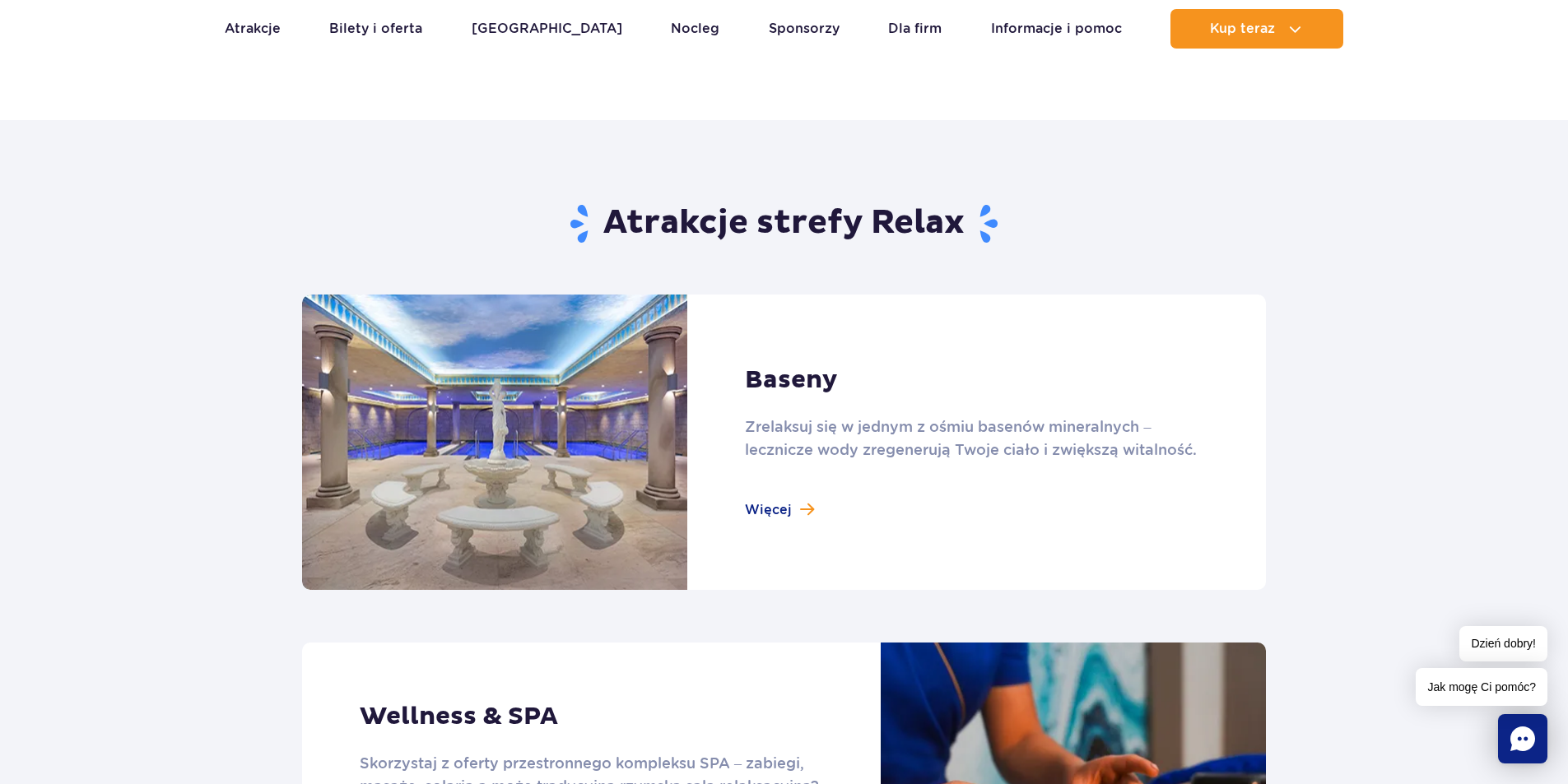
drag, startPoint x: 772, startPoint y: 508, endPoint x: 798, endPoint y: 509, distance: 26.0
click at [773, 508] on link at bounding box center [784, 441] width 964 height 295
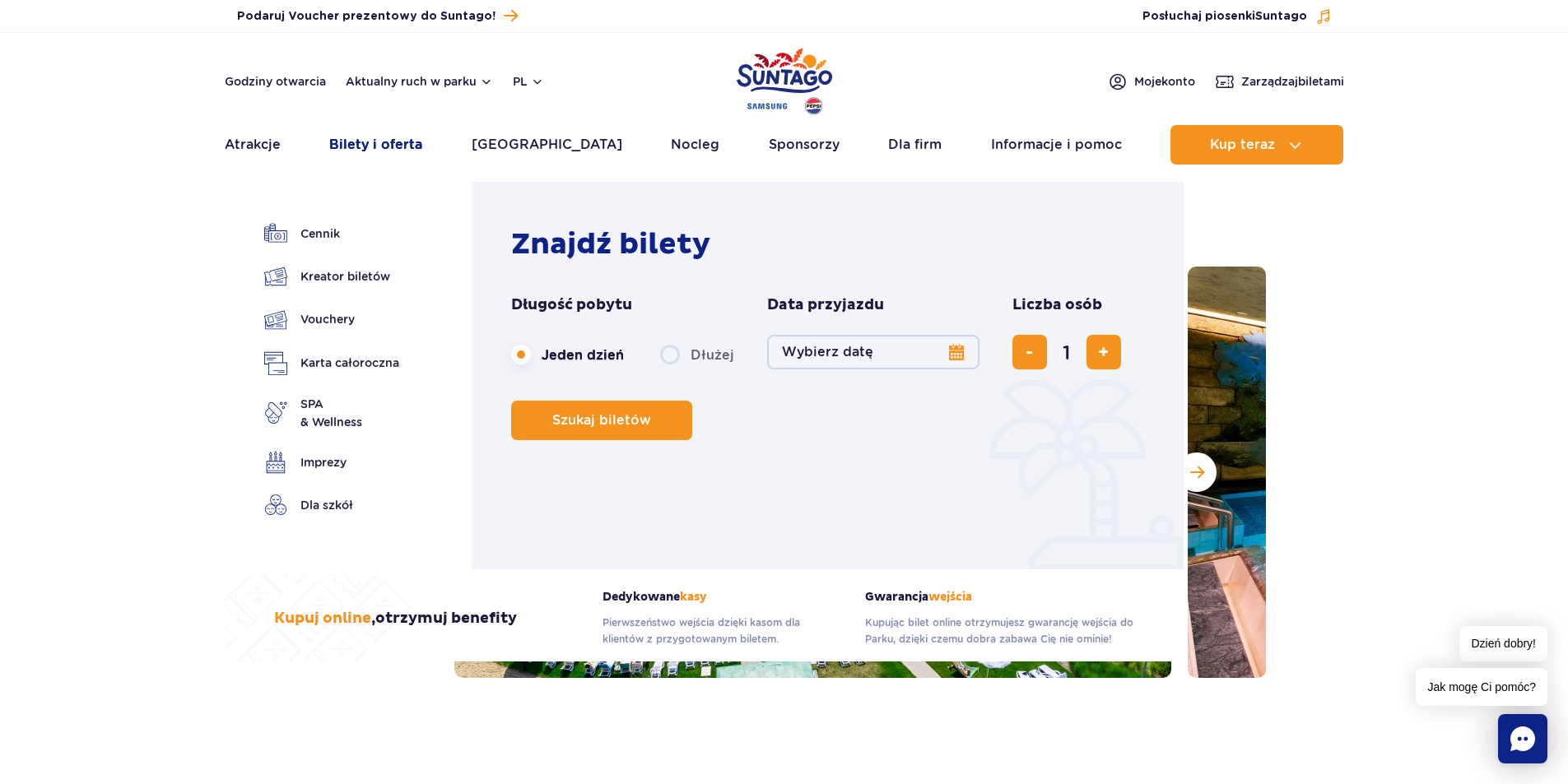
click at [357, 142] on link "Bilety i oferta" at bounding box center [376, 144] width 93 height 39
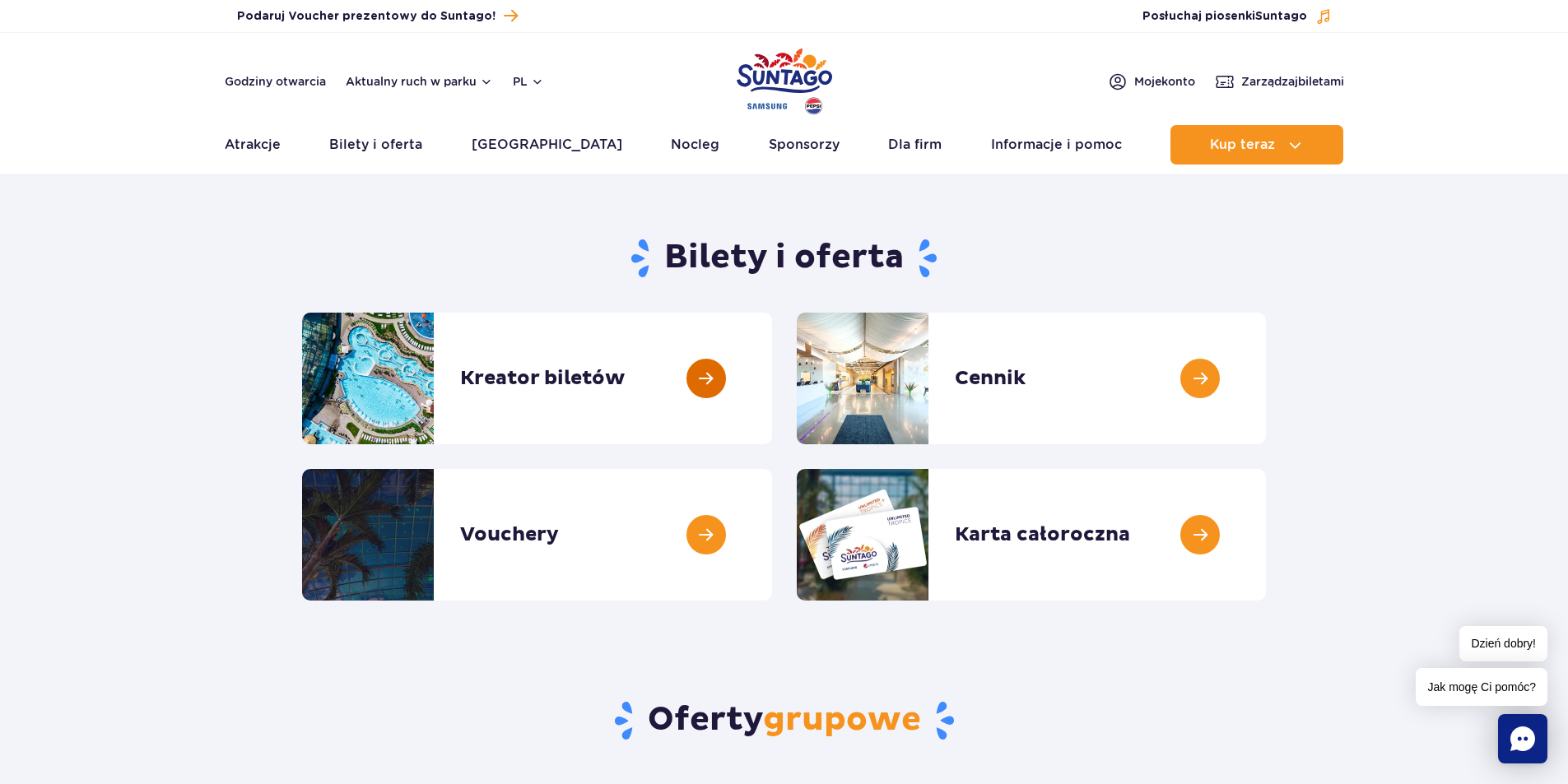
click at [772, 387] on link at bounding box center [772, 378] width 0 height 132
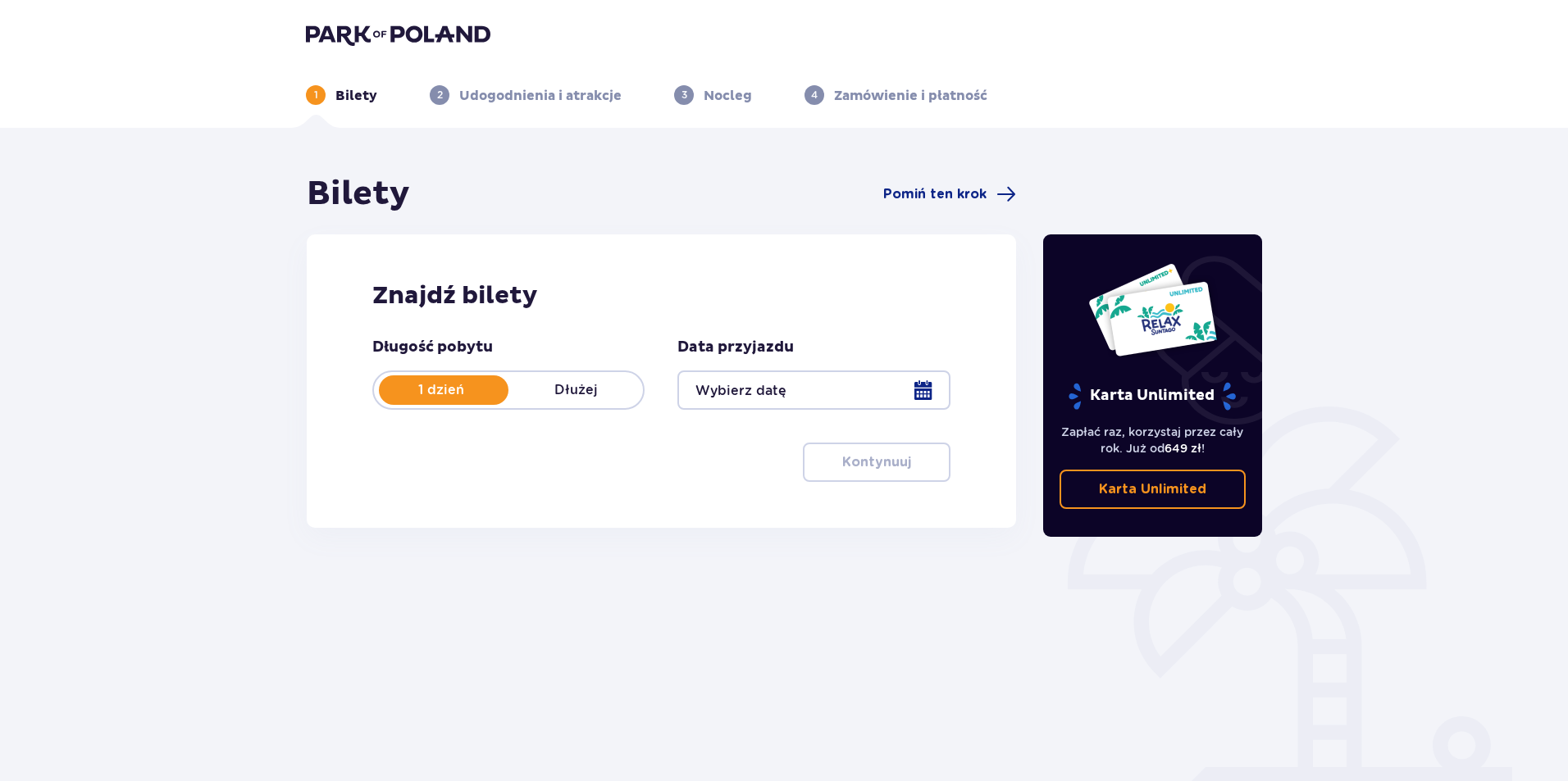
click at [929, 391] on div at bounding box center [813, 390] width 272 height 39
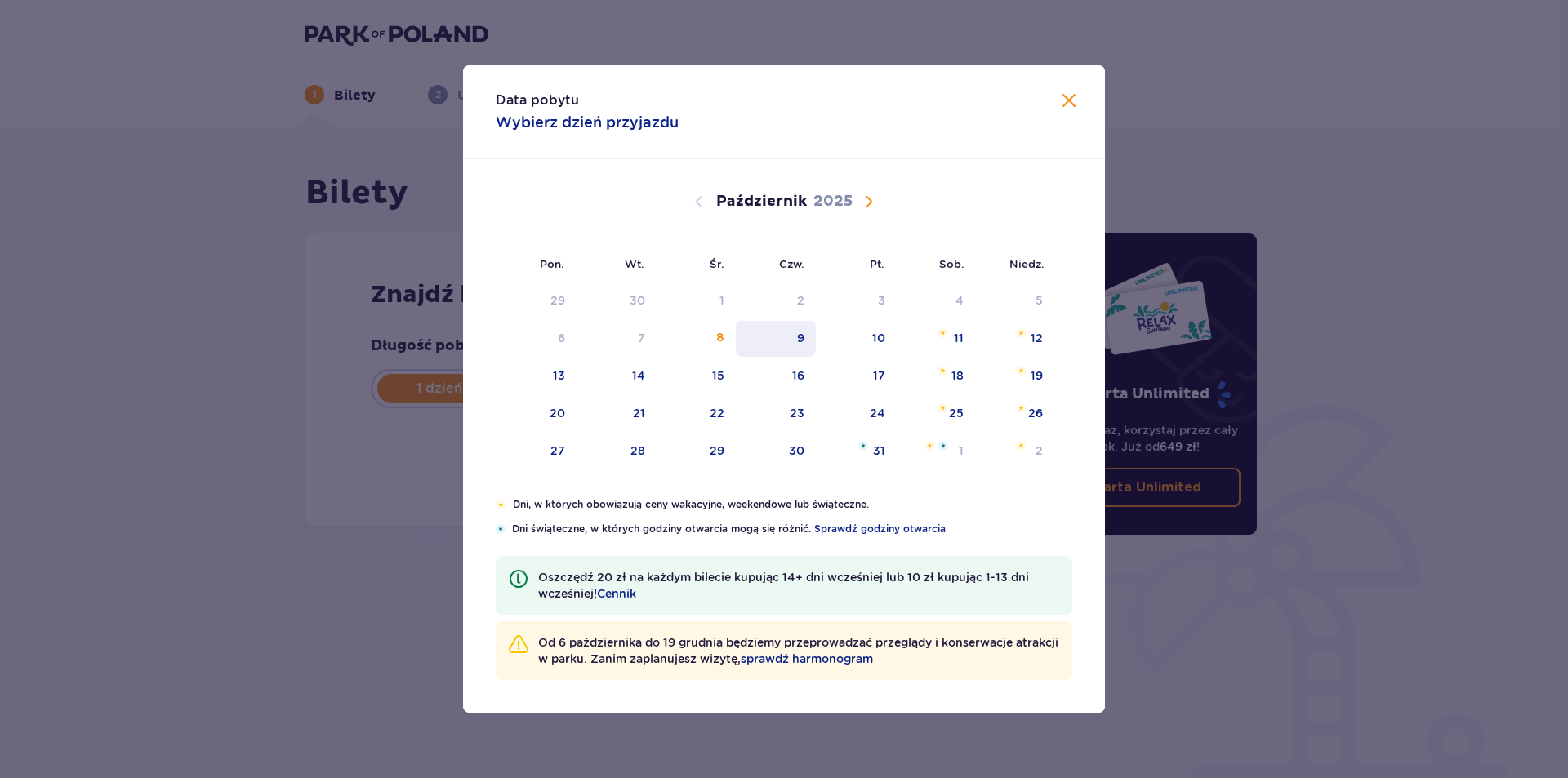
click at [799, 332] on div "9" at bounding box center [801, 338] width 7 height 16
type input "09.10.25"
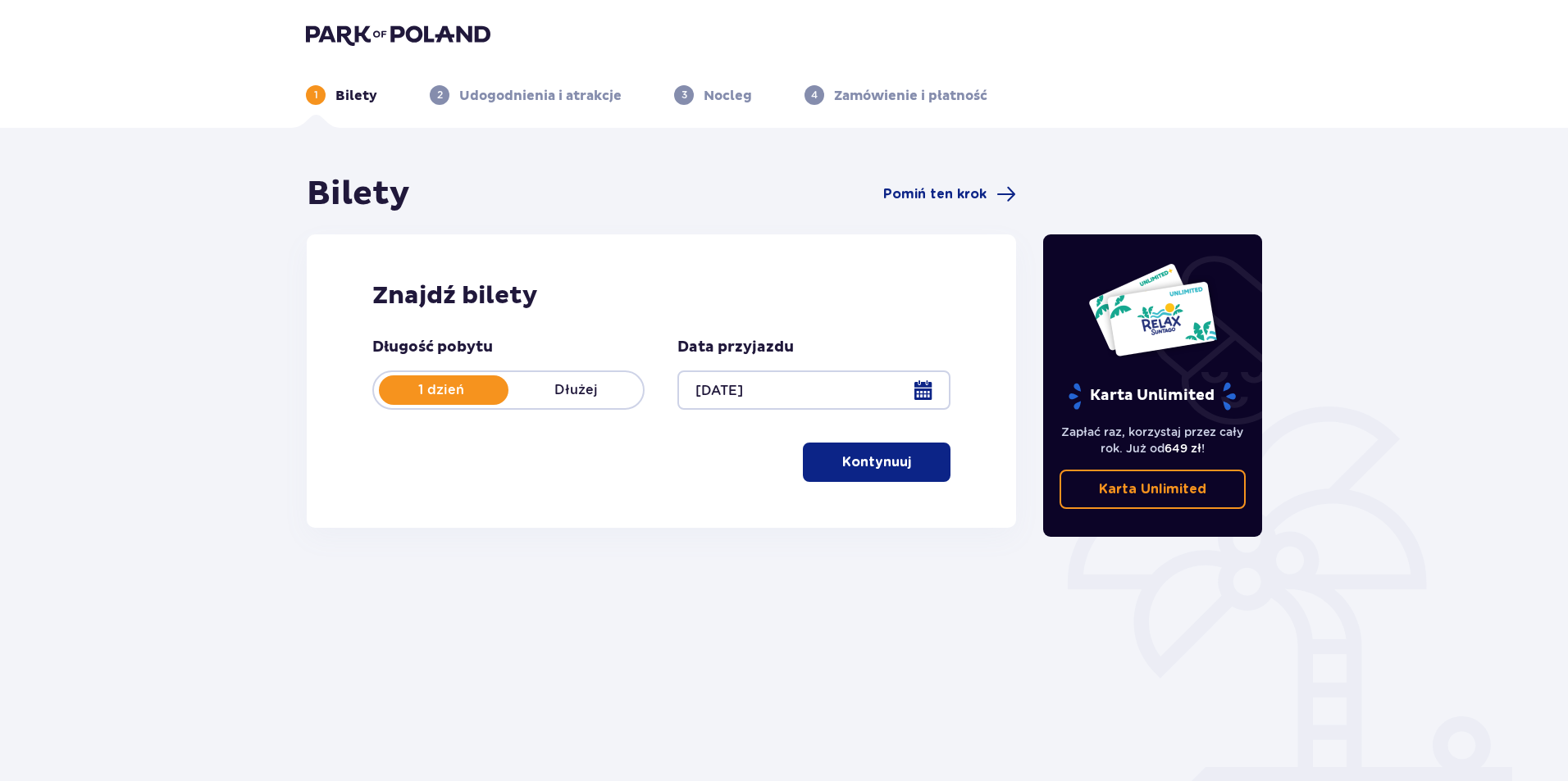
click at [884, 454] on p "Kontynuuj" at bounding box center [877, 462] width 69 height 18
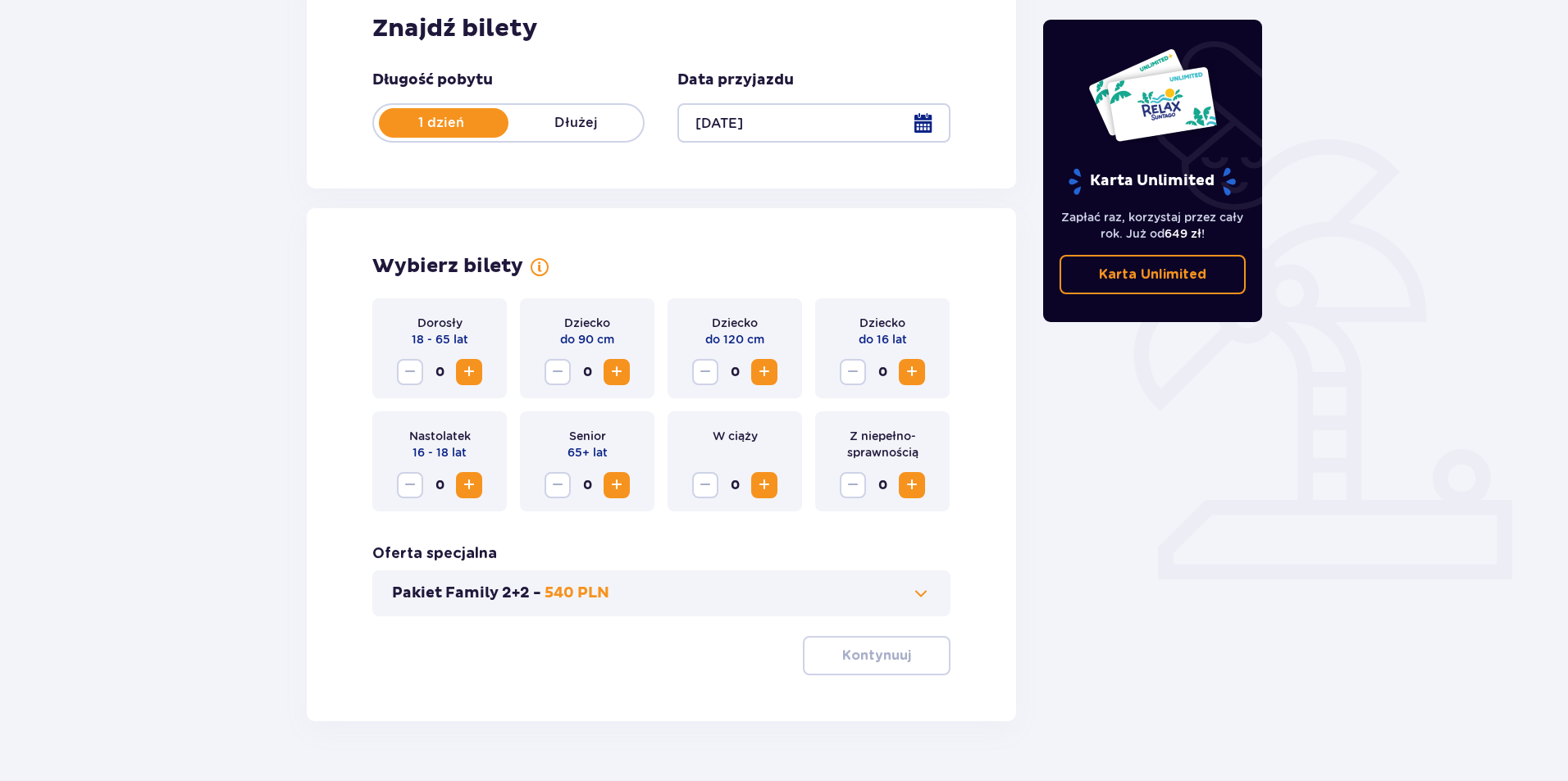
scroll to position [306, 0]
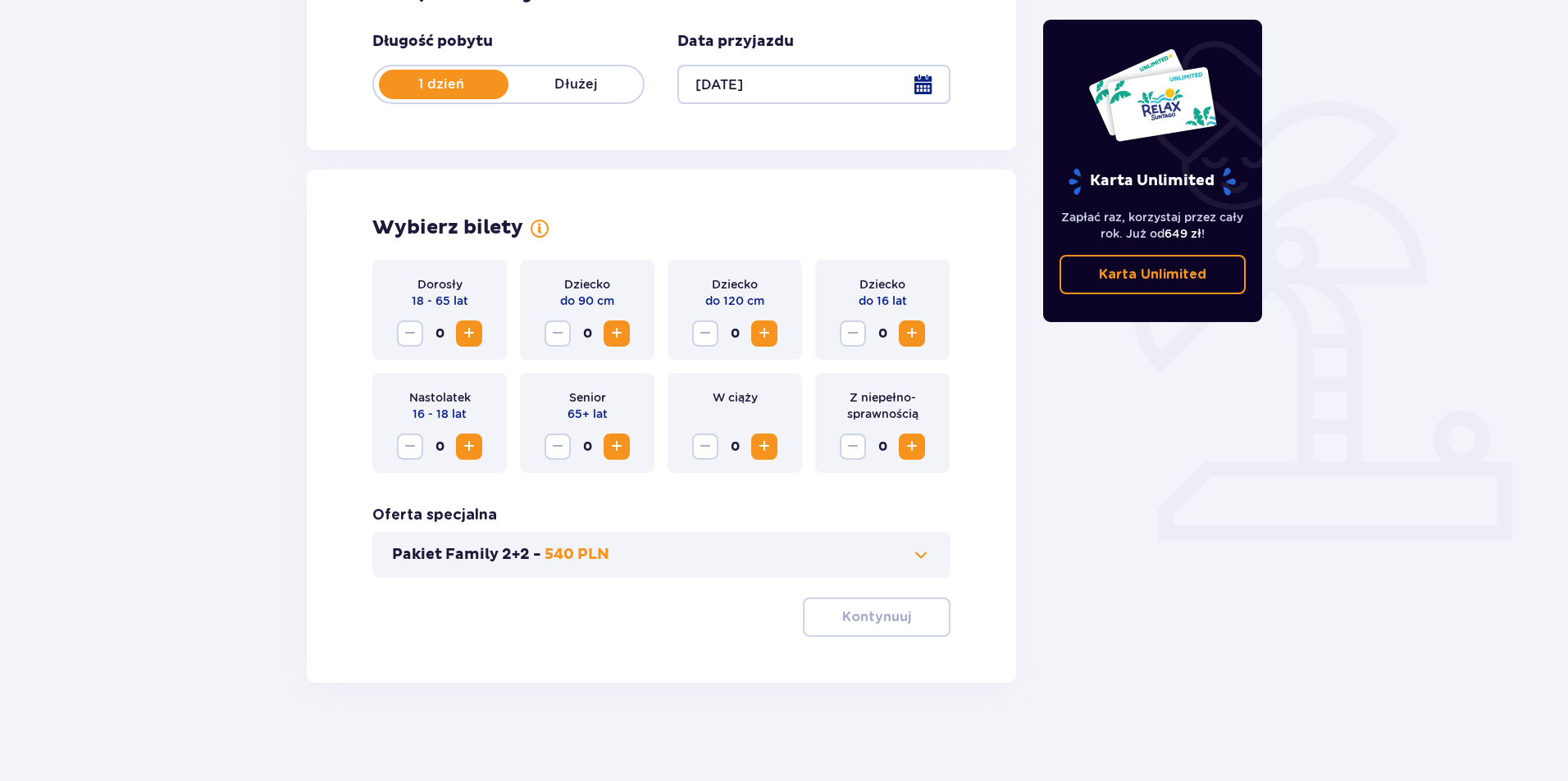
click at [765, 330] on span "Zwiększ" at bounding box center [765, 334] width 20 height 20
click at [469, 330] on span "Zwiększ" at bounding box center [469, 334] width 20 height 20
click at [848, 612] on p "Kontynuuj" at bounding box center [877, 617] width 69 height 18
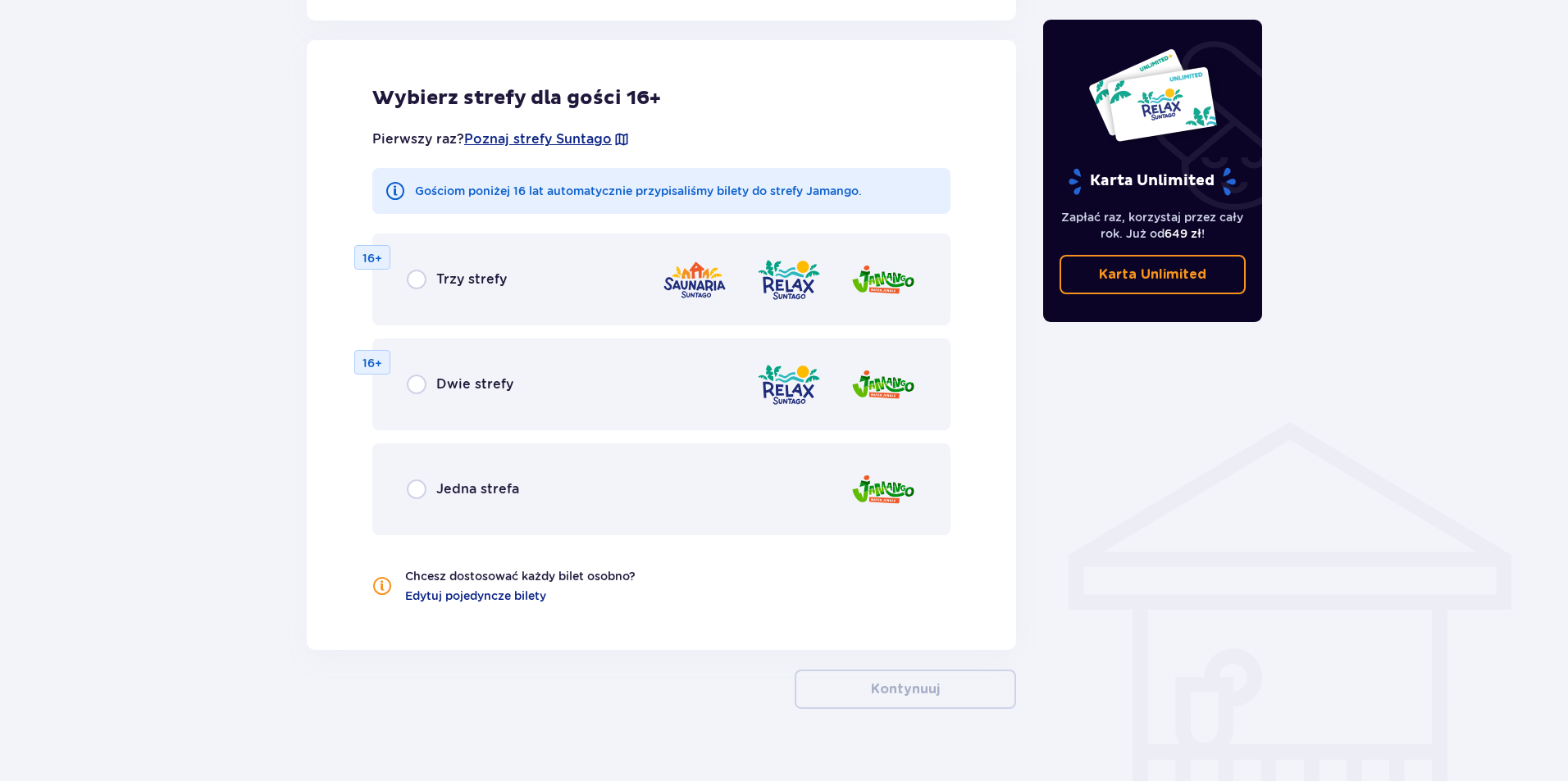
scroll to position [910, 0]
click at [415, 492] on input "radio" at bounding box center [417, 489] width 20 height 20
radio input "true"
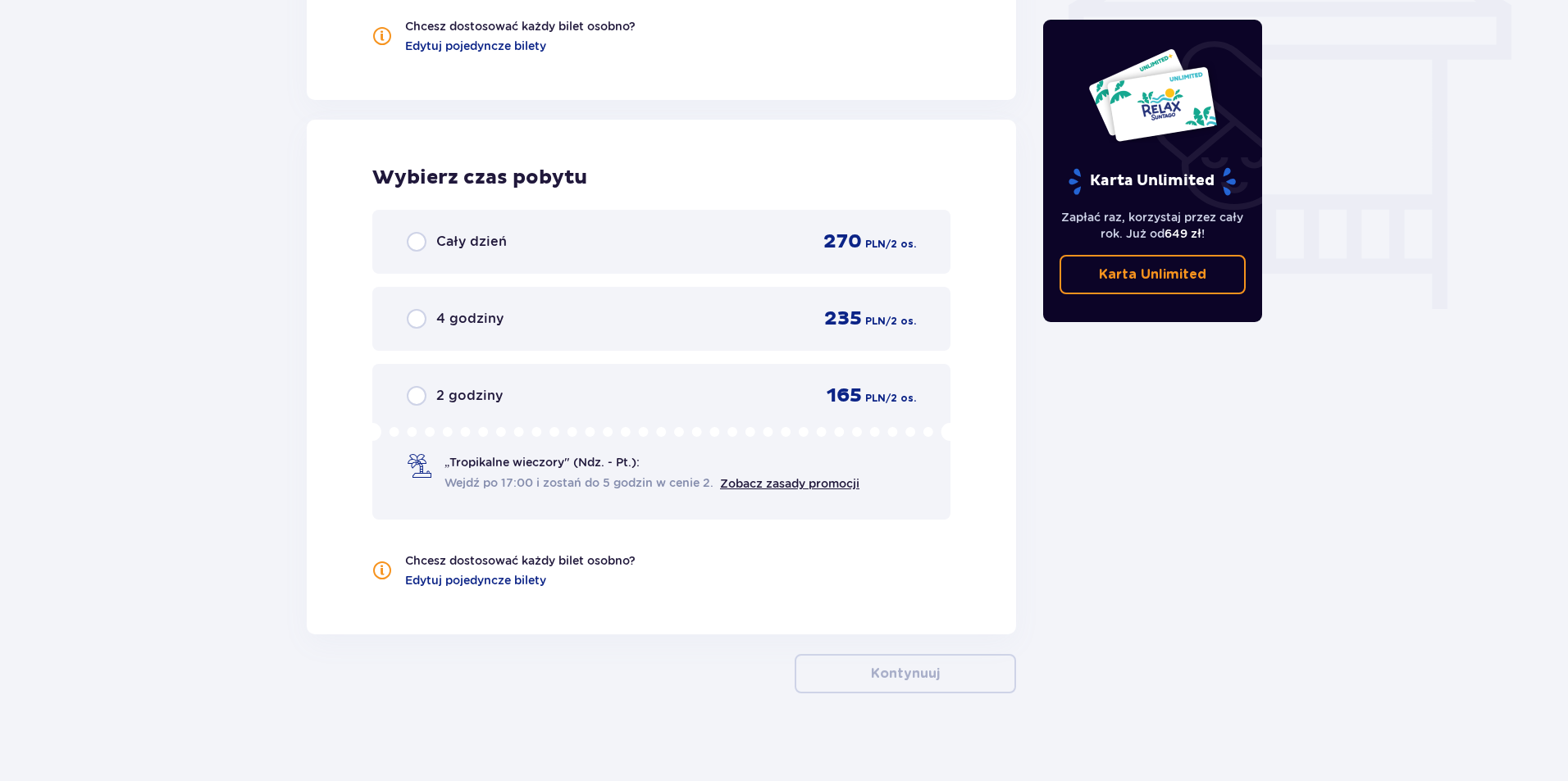
scroll to position [1470, 0]
